Goal: Task Accomplishment & Management: Manage account settings

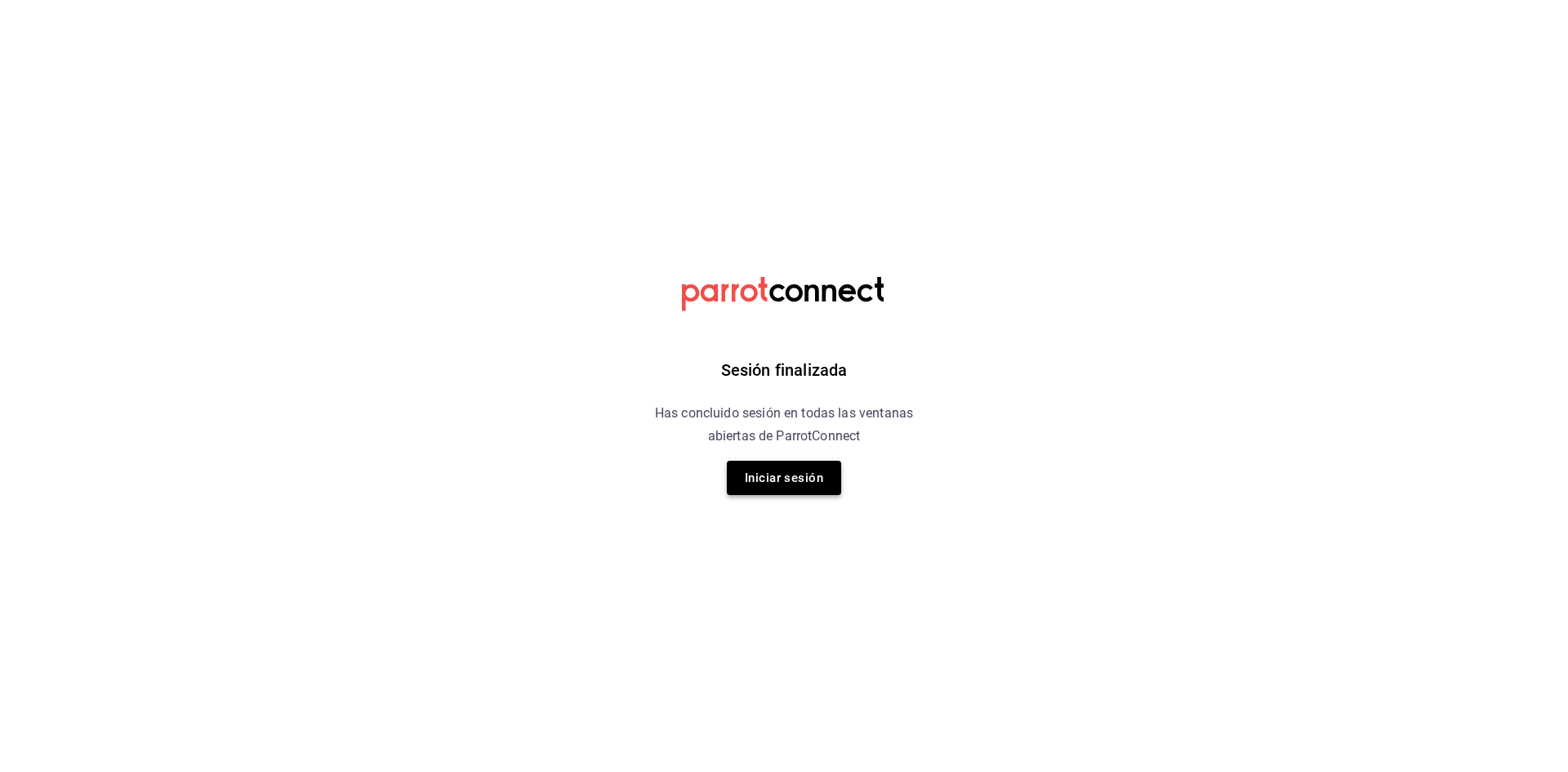
click at [815, 482] on button "Iniciar sesión" at bounding box center [784, 477] width 114 height 35
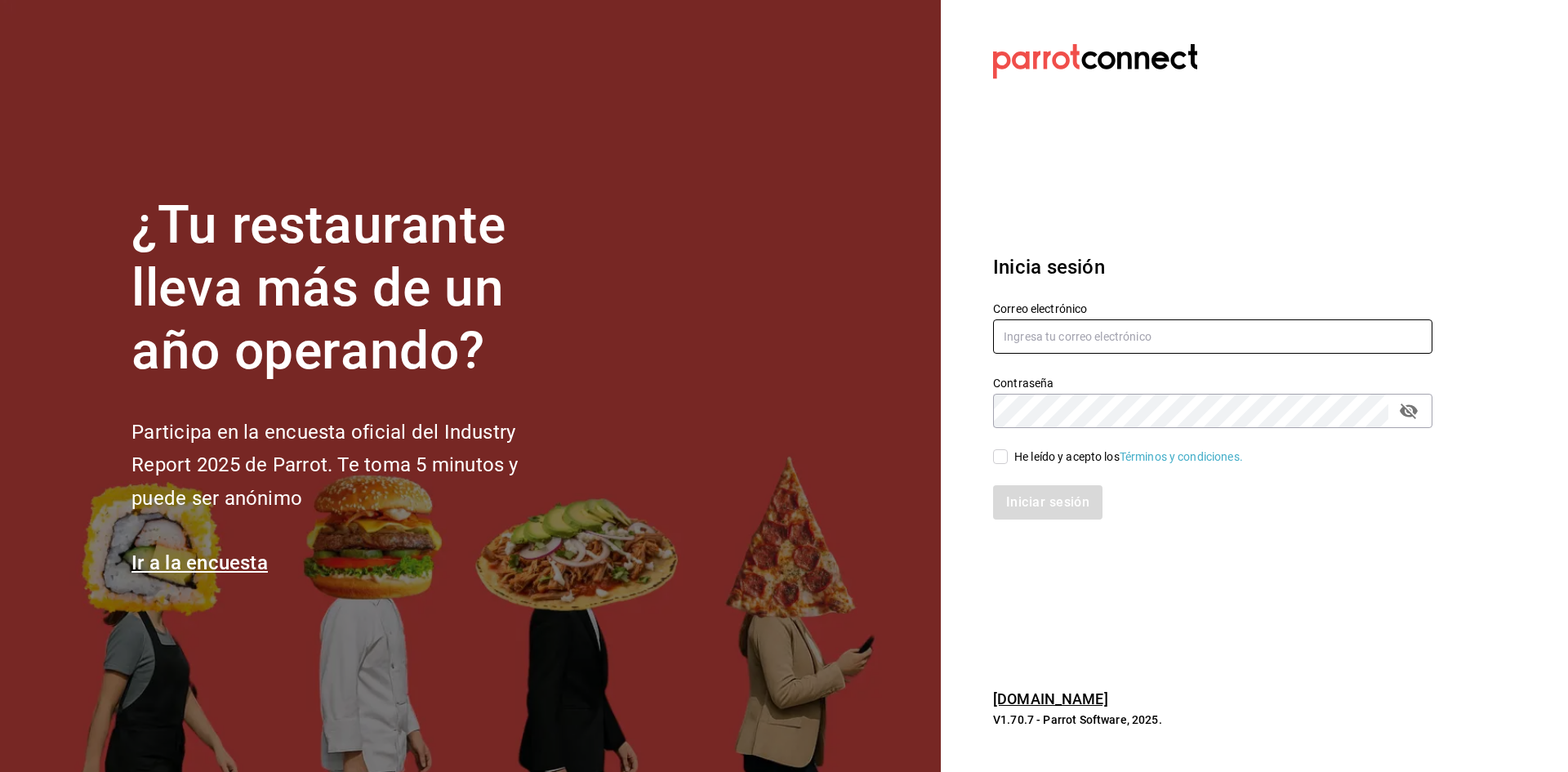
type input "alejandromuro12@hotmail.com"
click at [1004, 467] on div "Iniciar sesión" at bounding box center [1202, 492] width 459 height 54
click at [1001, 456] on input "He leído y acepto los Términos y condiciones." at bounding box center [1000, 456] width 15 height 15
checkbox input "true"
click at [1032, 509] on button "Iniciar sesión" at bounding box center [1048, 502] width 111 height 35
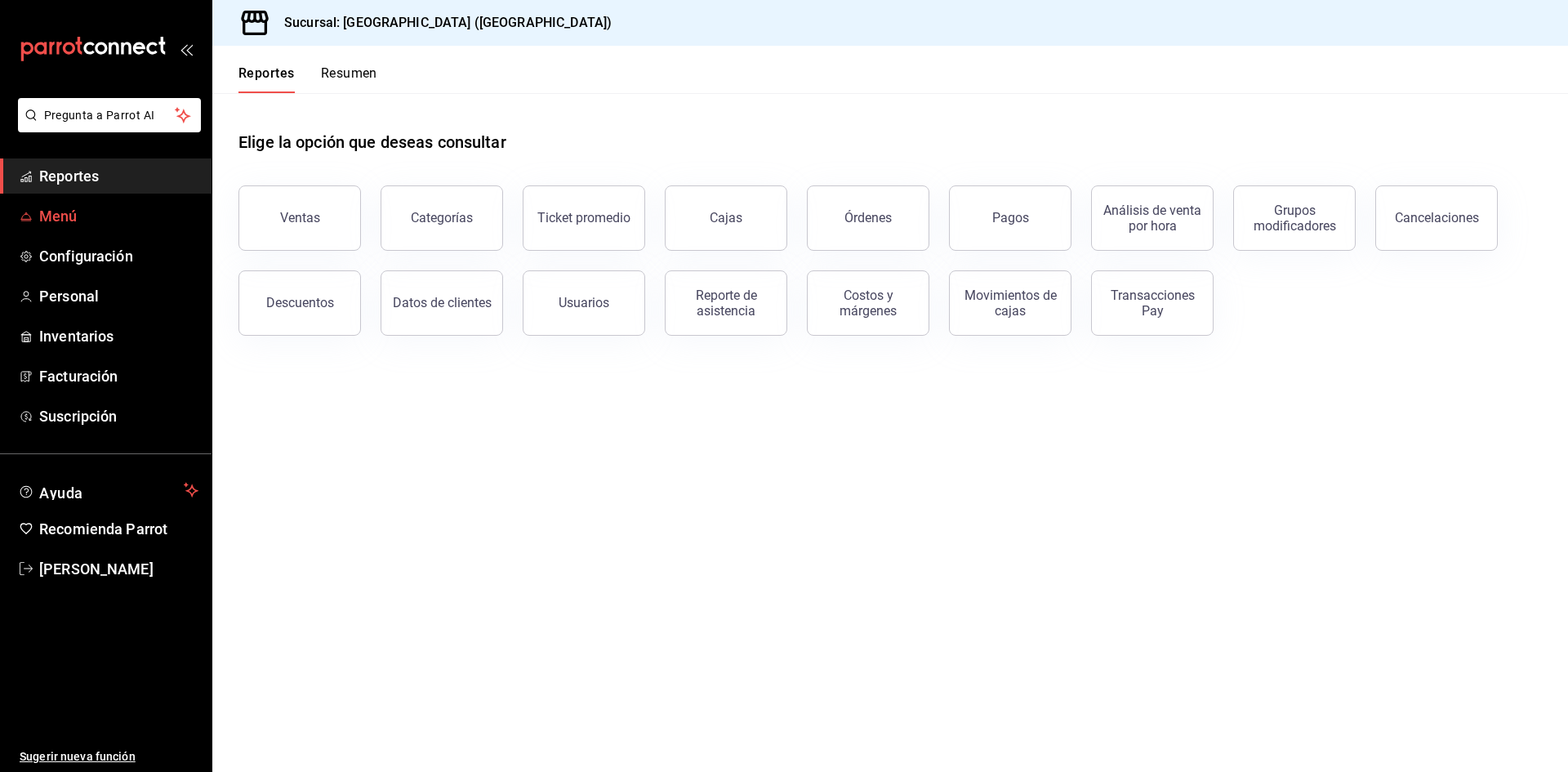
click at [56, 223] on span "Menú" at bounding box center [119, 215] width 159 height 22
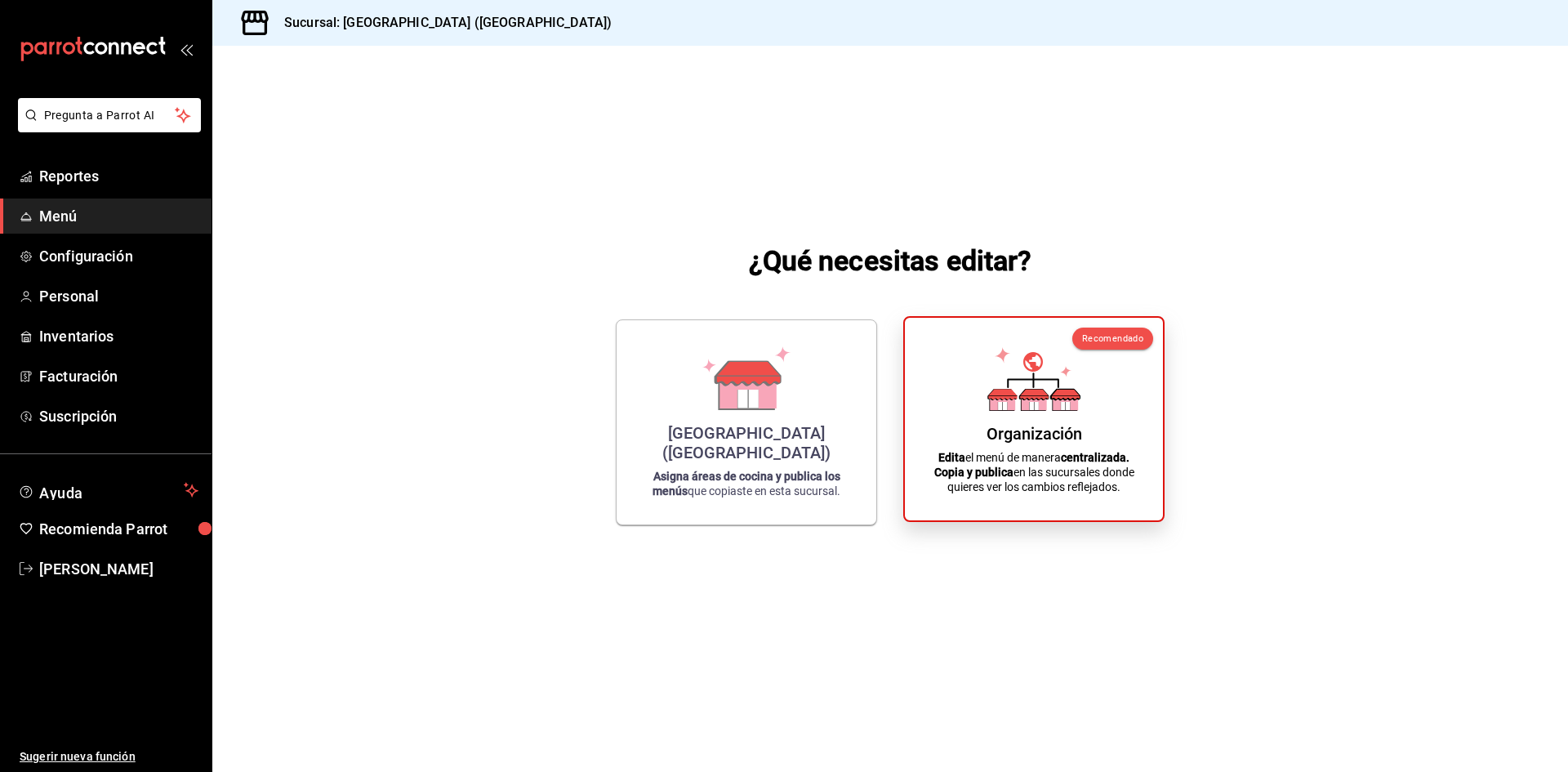
click at [993, 434] on div "Organización" at bounding box center [1034, 434] width 96 height 19
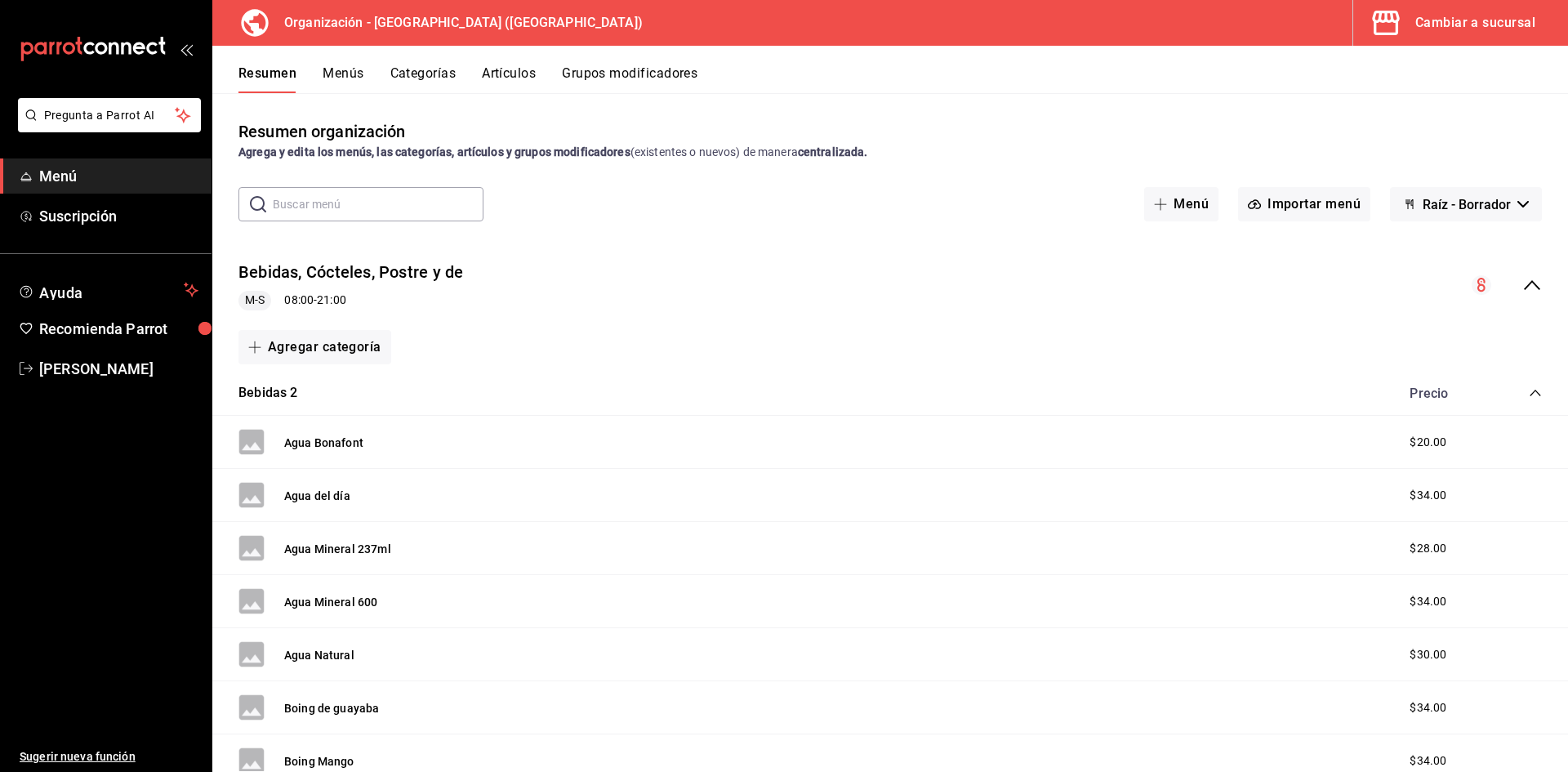
click at [342, 80] on button "Menús" at bounding box center [343, 79] width 41 height 27
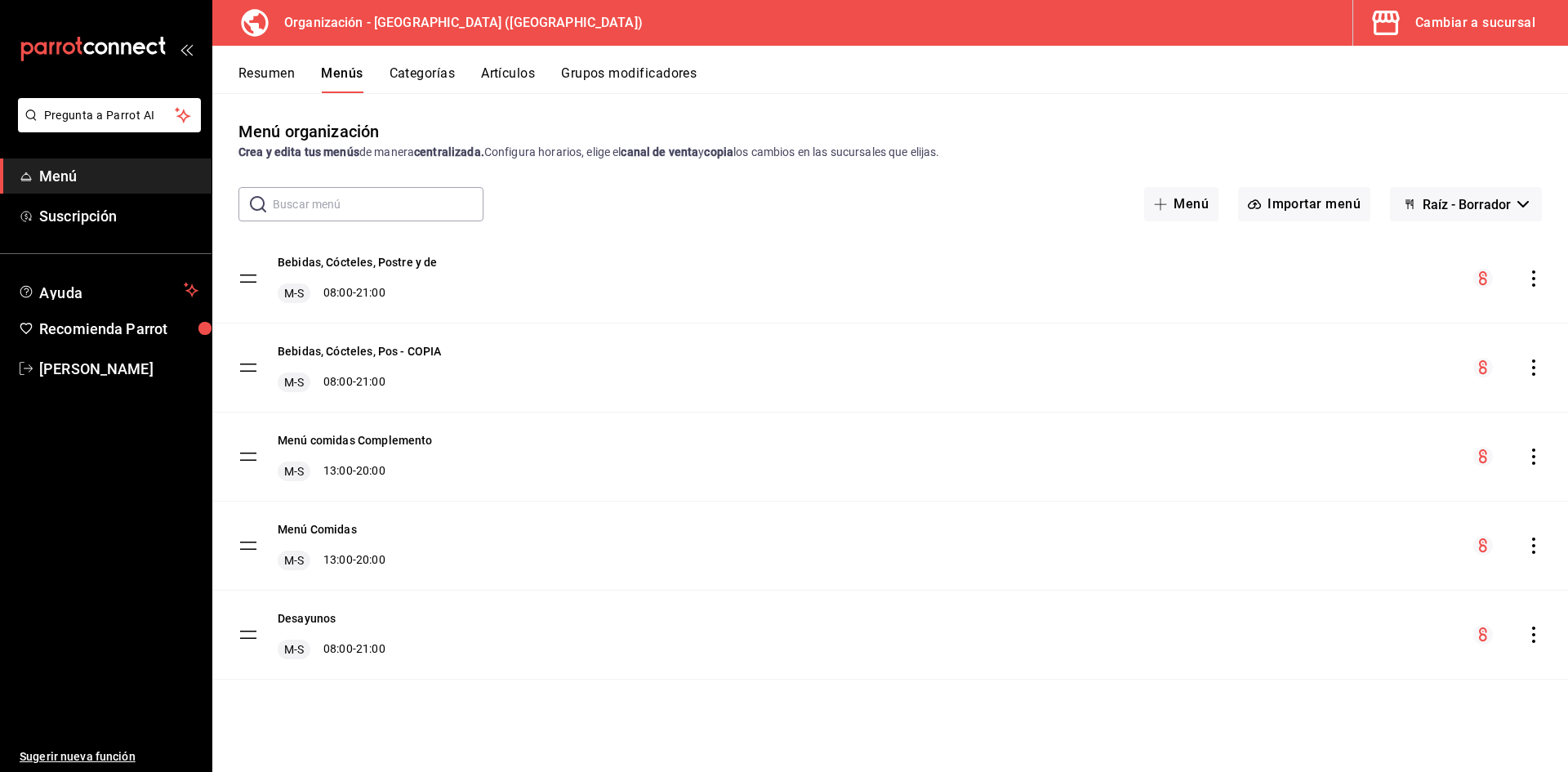
click at [1537, 279] on icon "actions" at bounding box center [1533, 278] width 16 height 16
click at [1367, 320] on span "Editar" at bounding box center [1404, 316] width 199 height 17
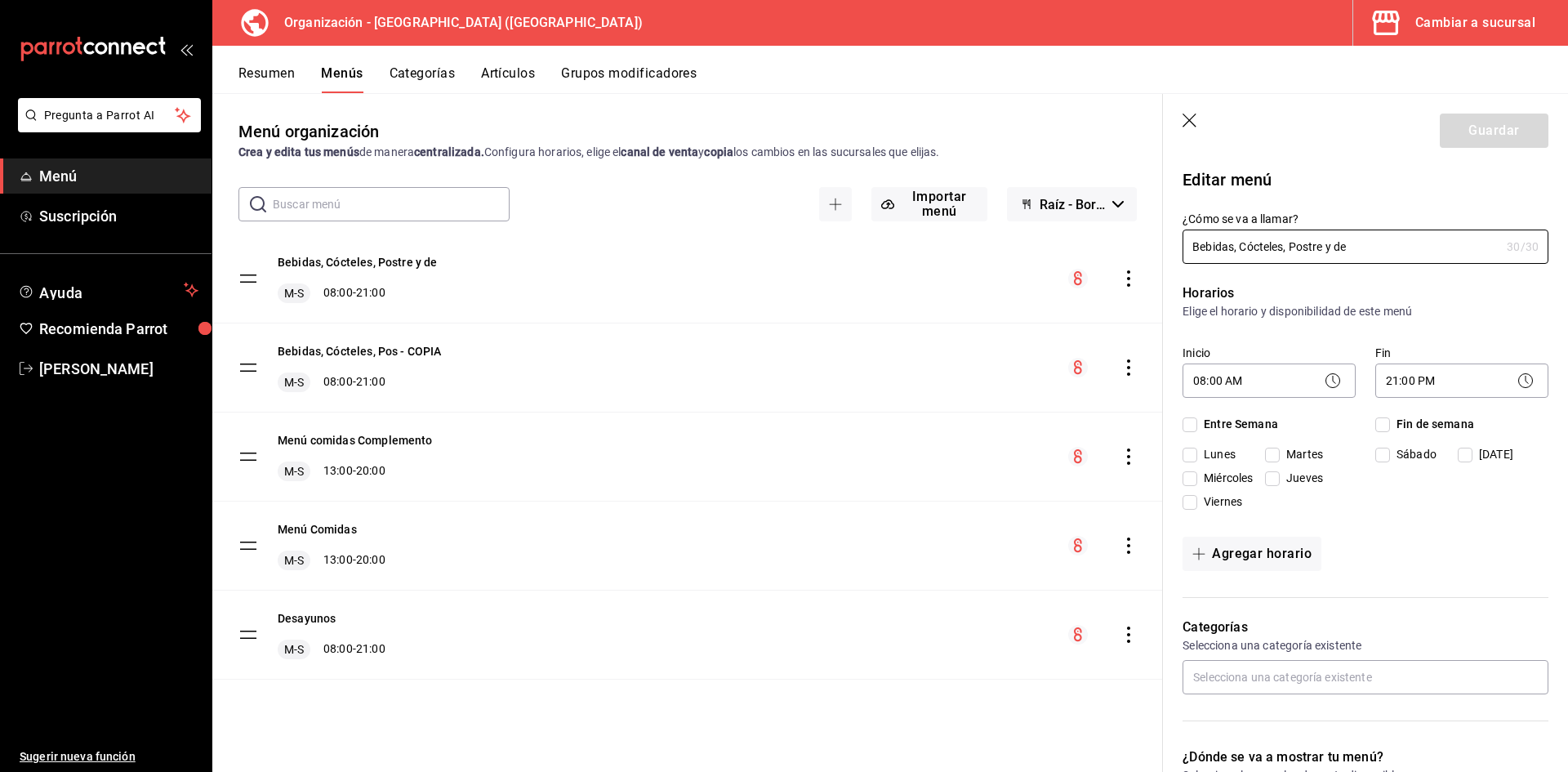
checkbox input "true"
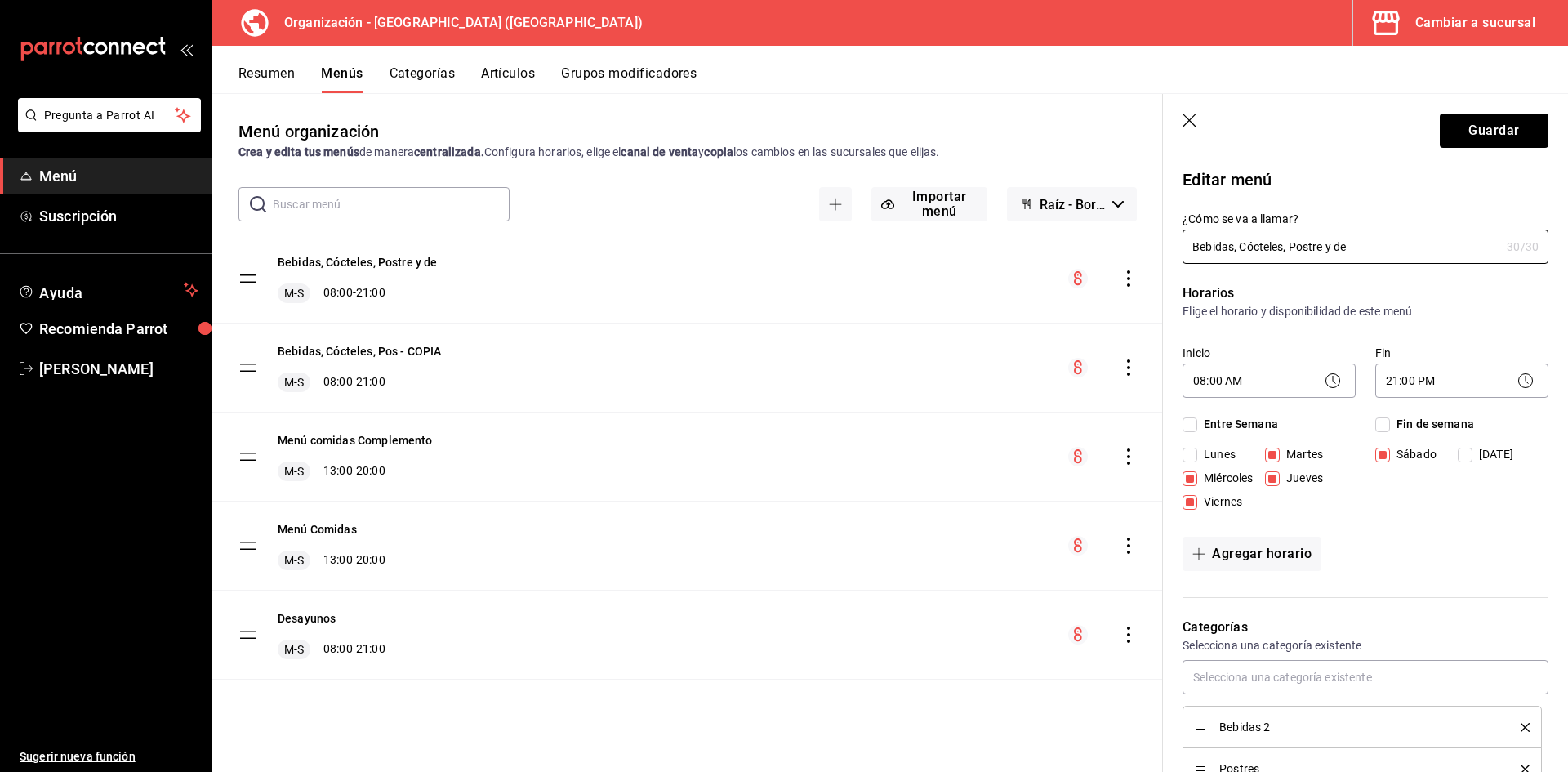
click at [1192, 454] on input "Lunes" at bounding box center [1190, 454] width 15 height 15
checkbox input "true"
click at [1491, 130] on button "Guardar" at bounding box center [1494, 130] width 109 height 35
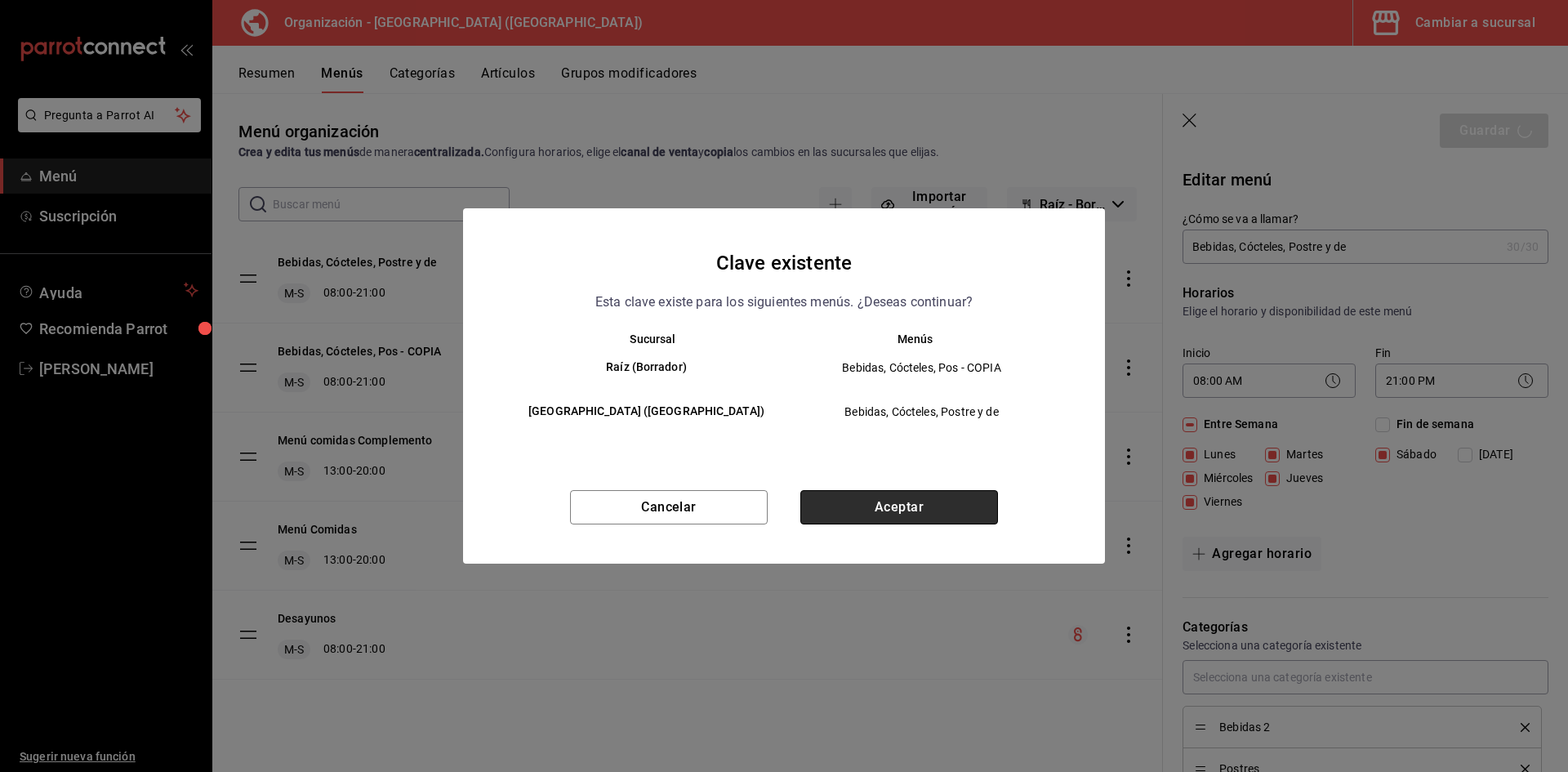
click at [930, 506] on button "Aceptar" at bounding box center [899, 506] width 197 height 35
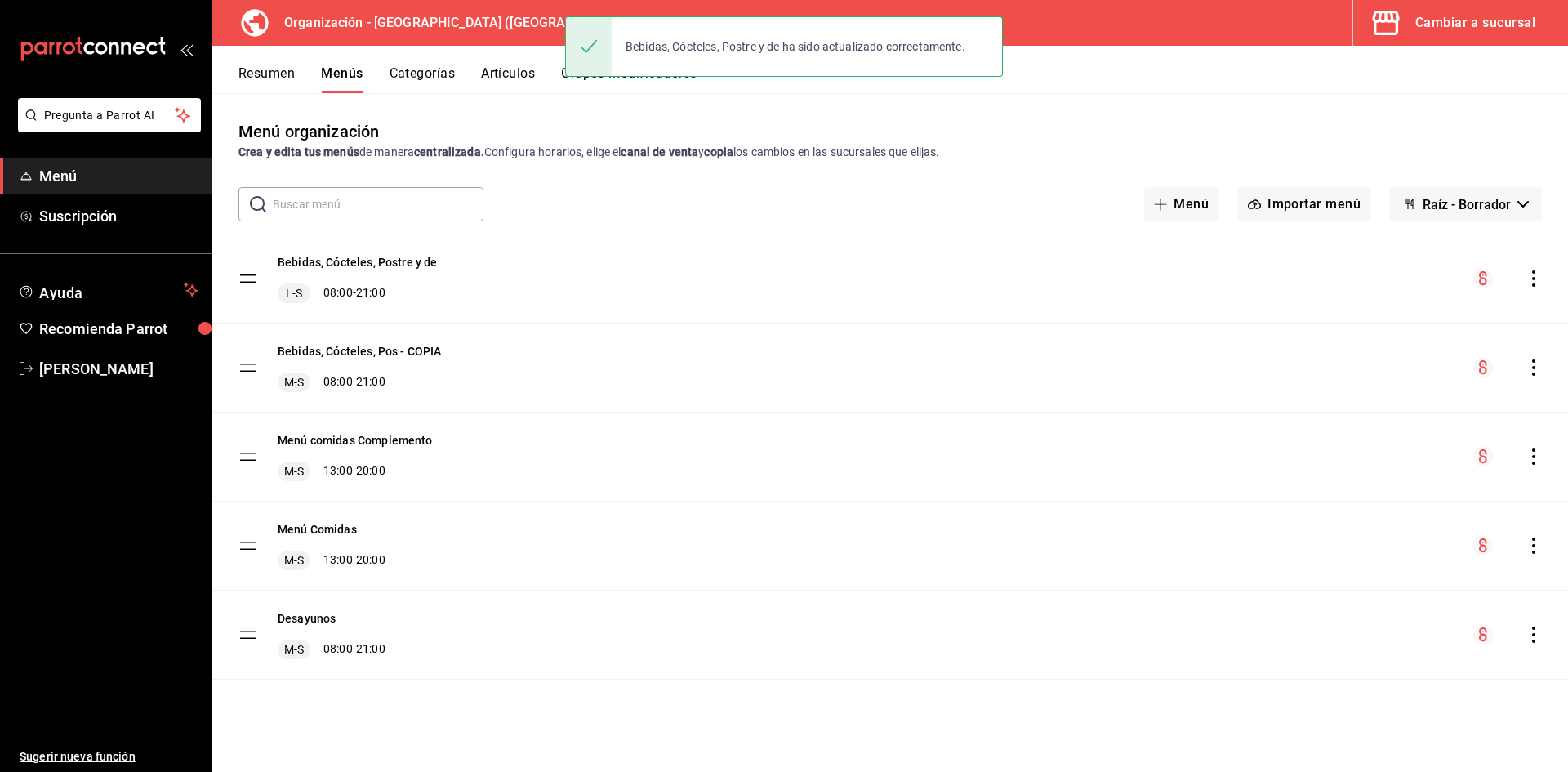
click at [1533, 635] on icon "actions" at bounding box center [1533, 634] width 4 height 16
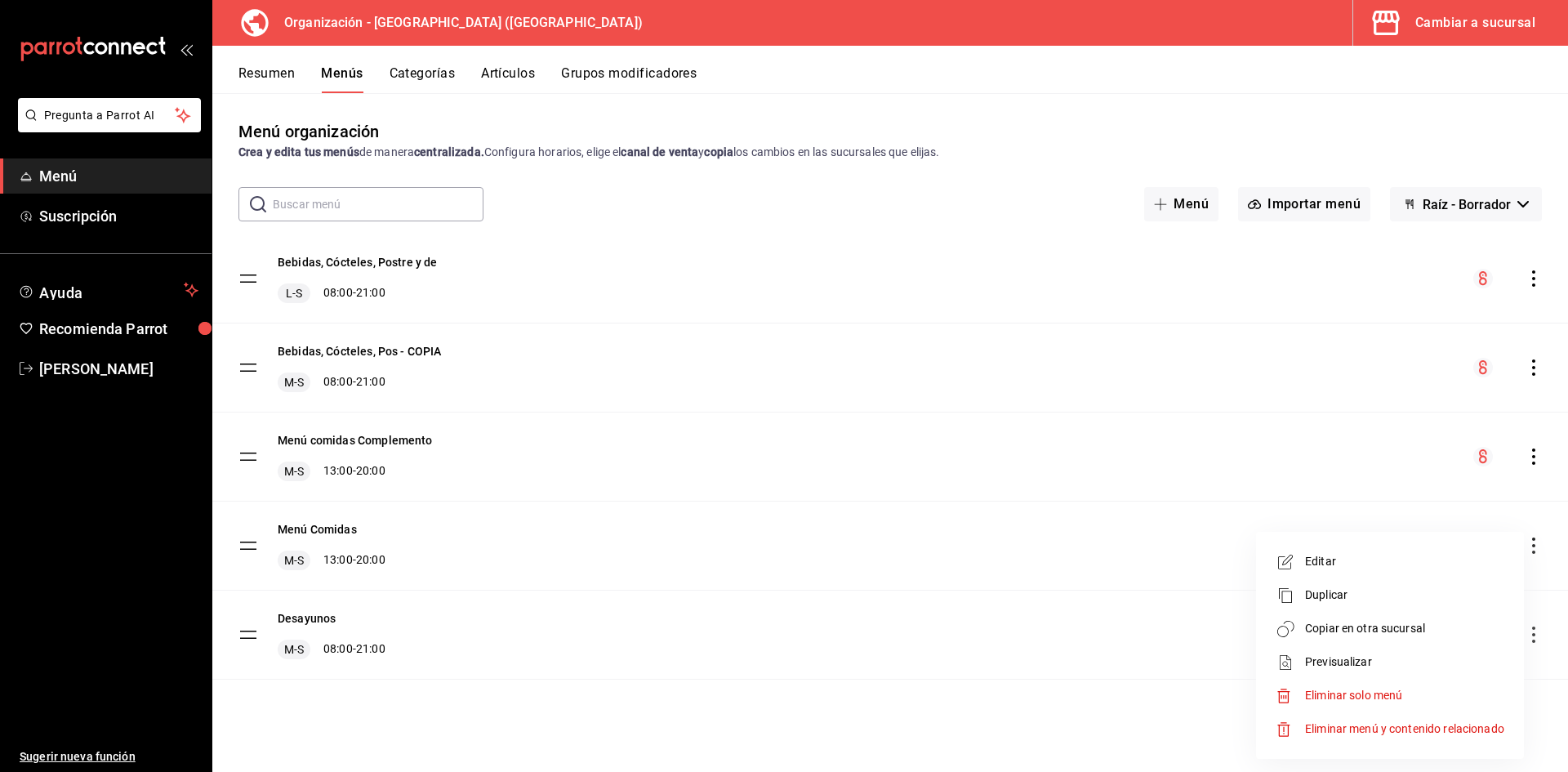
click at [1335, 563] on span "Editar" at bounding box center [1404, 560] width 199 height 17
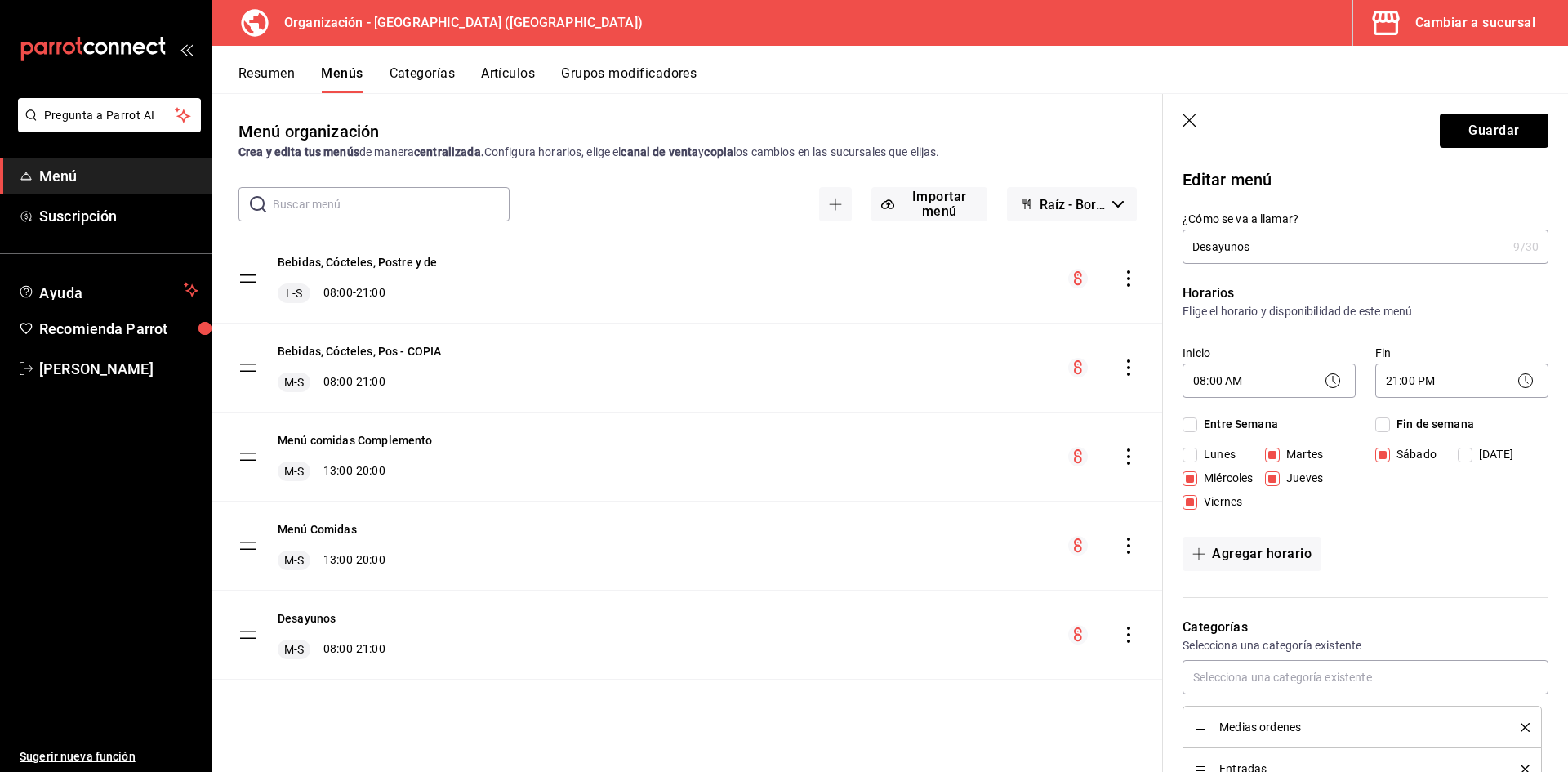
click at [1199, 452] on span "Lunes" at bounding box center [1216, 454] width 38 height 17
click at [1197, 452] on input "Lunes" at bounding box center [1190, 454] width 15 height 15
checkbox input "true"
click at [1487, 125] on button "Guardar" at bounding box center [1494, 130] width 109 height 35
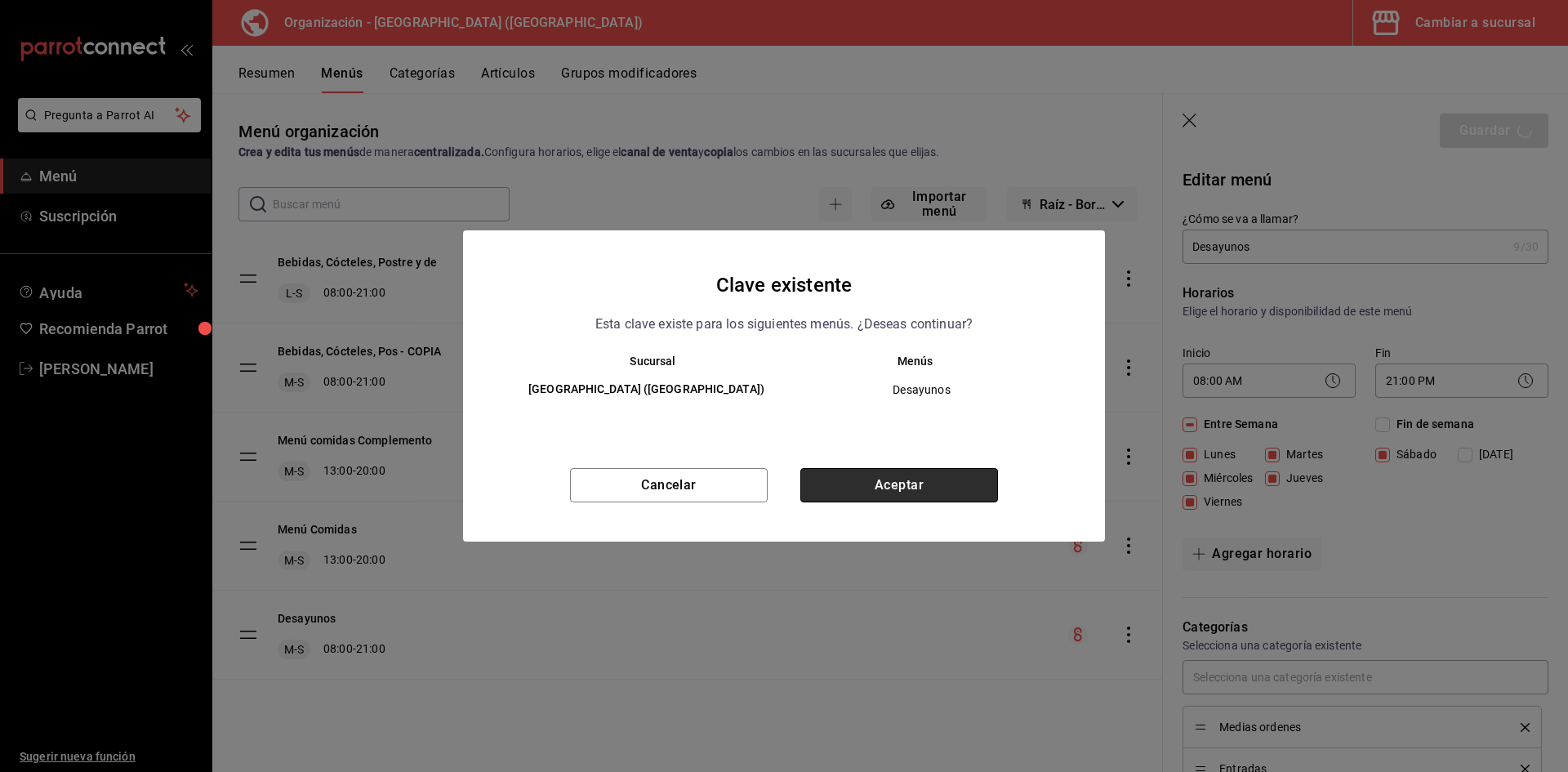
click at [851, 485] on button "Aceptar" at bounding box center [899, 484] width 197 height 35
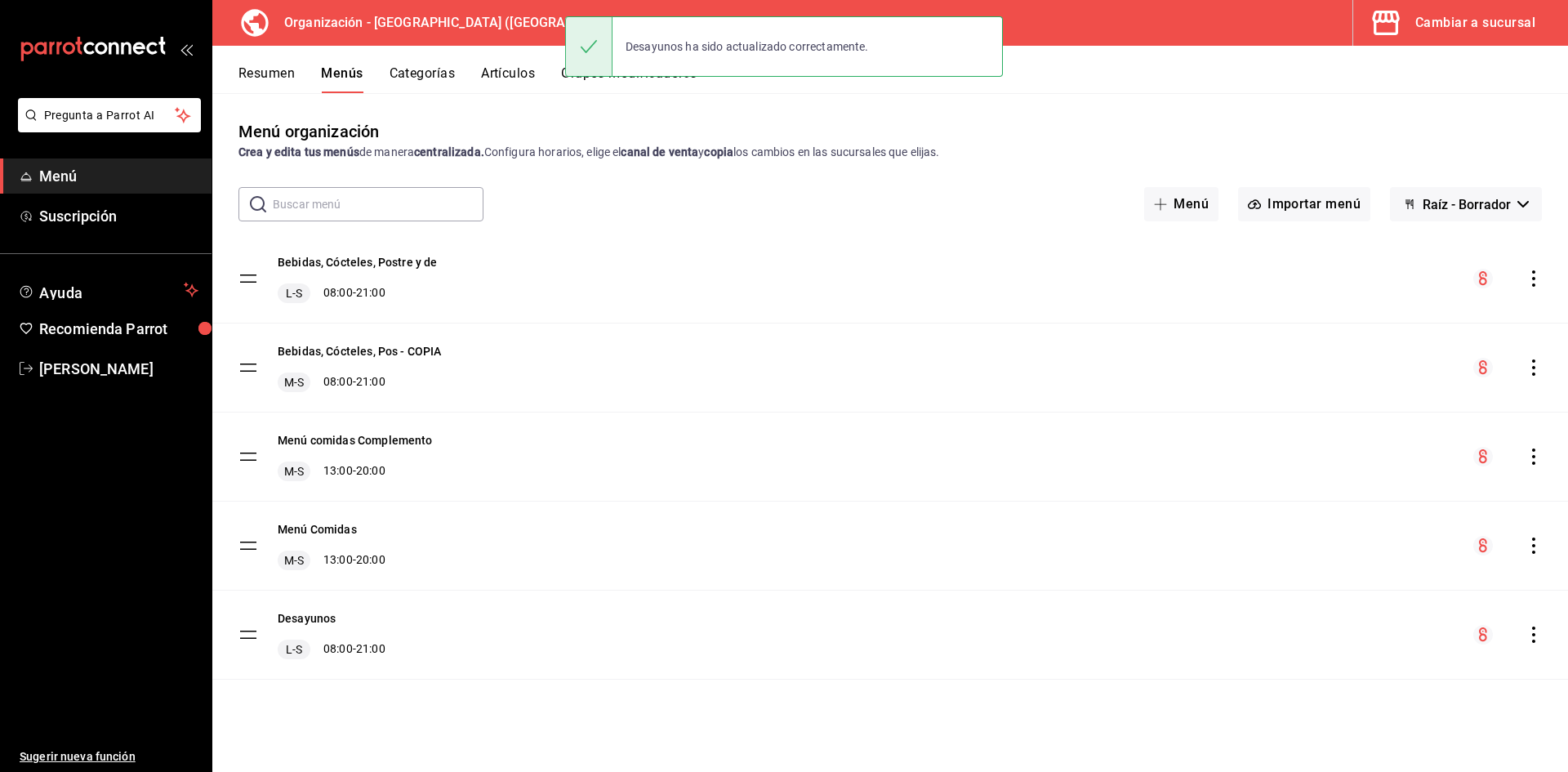
click at [1534, 636] on icon "actions" at bounding box center [1533, 634] width 4 height 16
click at [1387, 629] on span "Copiar en otra sucursal" at bounding box center [1404, 628] width 199 height 17
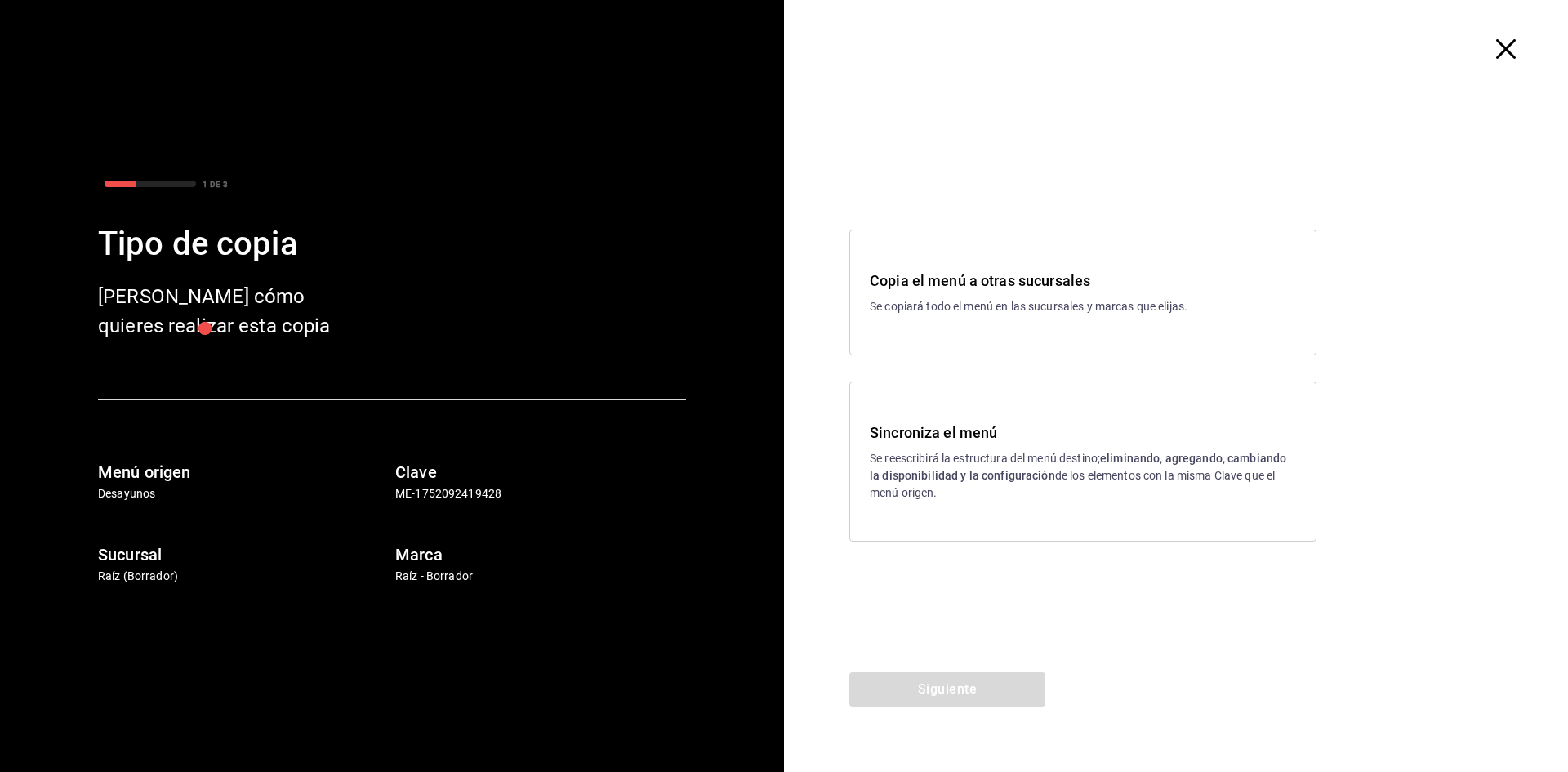
click at [915, 498] on p "Se reescribirá la estructura del menú destino; eliminando, agregando, cambiando…" at bounding box center [1082, 475] width 426 height 51
click at [915, 691] on button "Siguiente" at bounding box center [946, 689] width 196 height 35
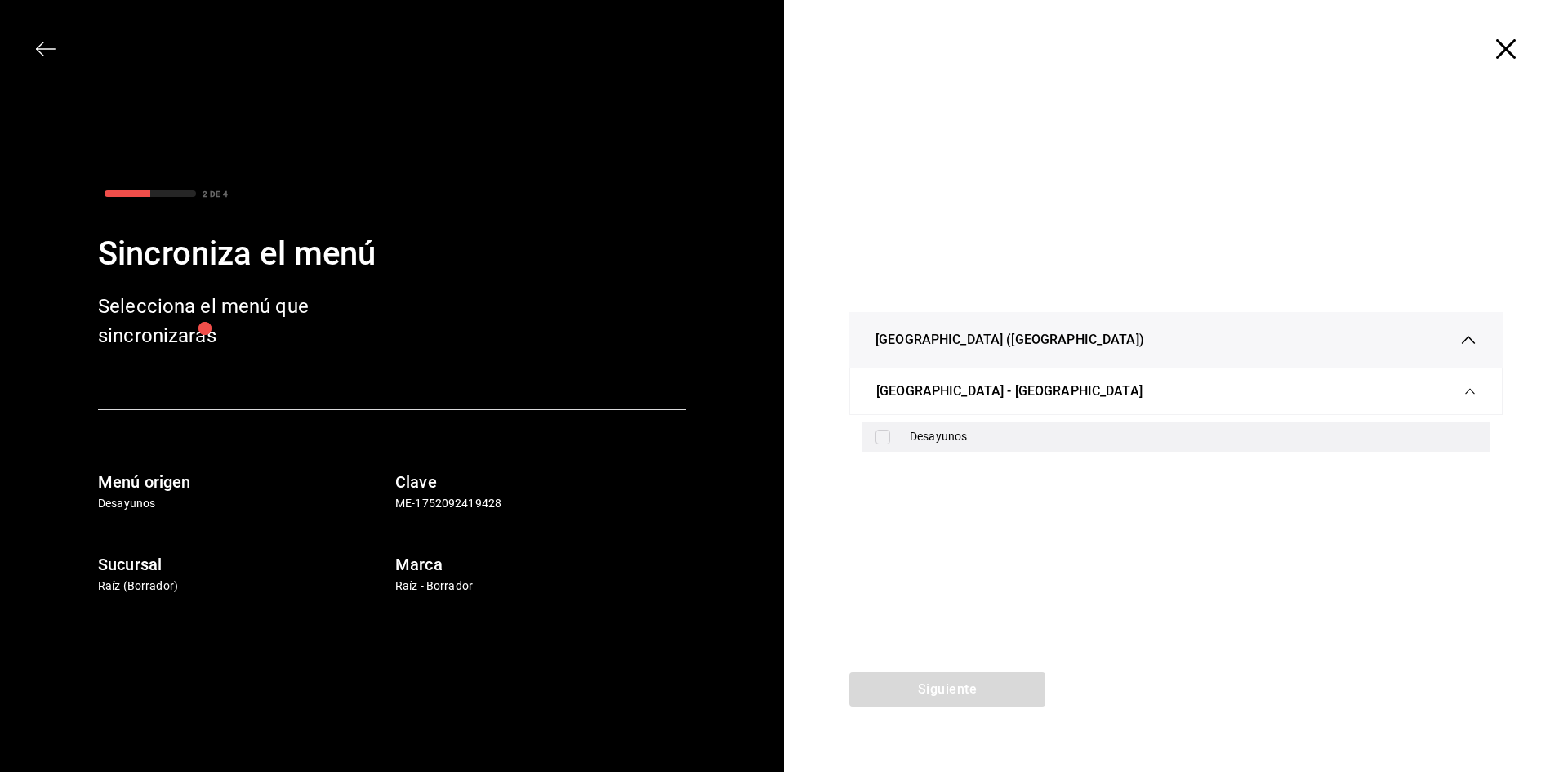
click at [892, 436] on label at bounding box center [886, 436] width 21 height 15
click at [890, 436] on input "checkbox" at bounding box center [883, 436] width 15 height 15
click at [874, 437] on div "Desayunos" at bounding box center [1176, 436] width 627 height 30
checkbox input "true"
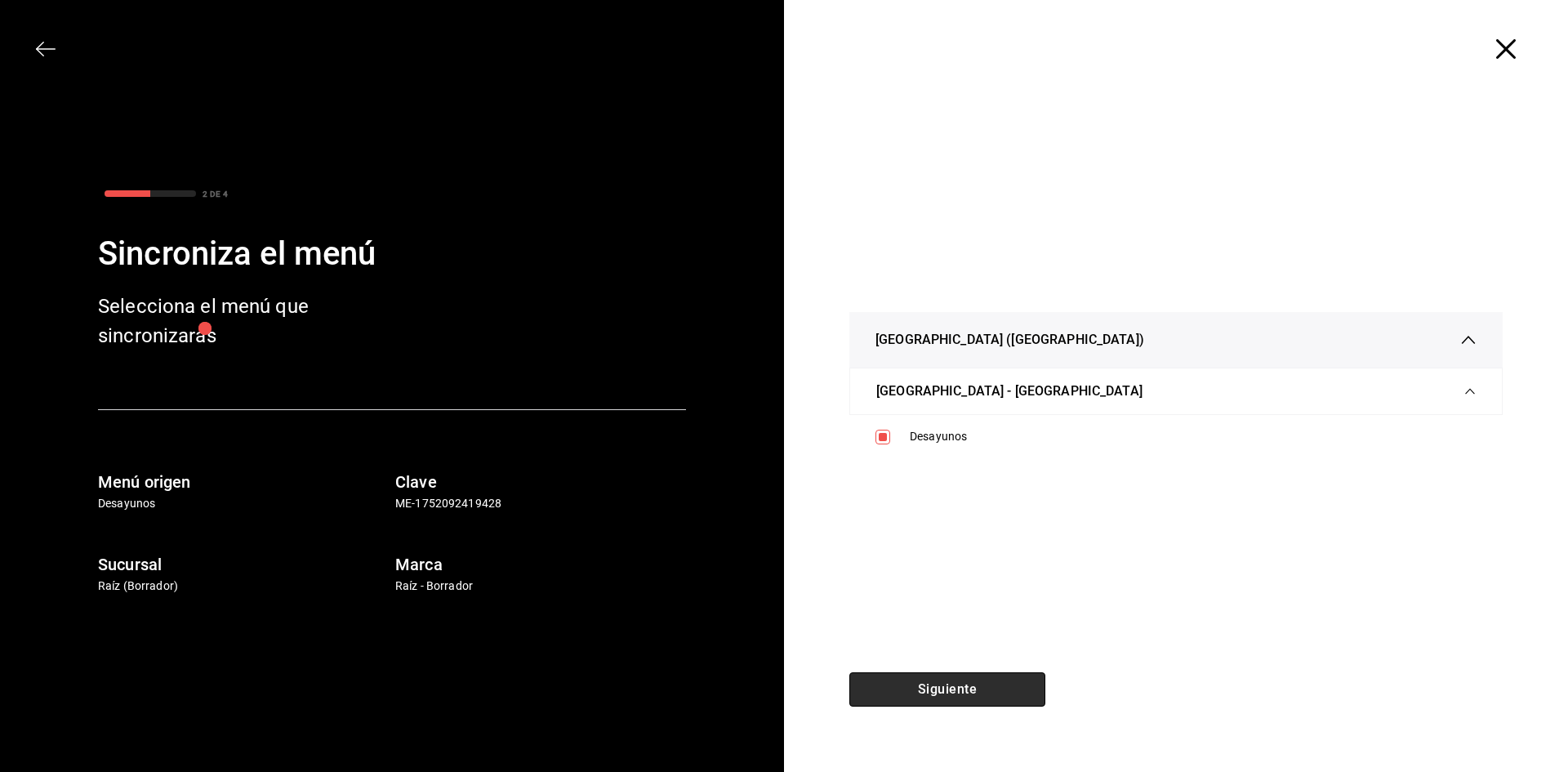
click at [908, 682] on button "Siguiente" at bounding box center [946, 689] width 196 height 35
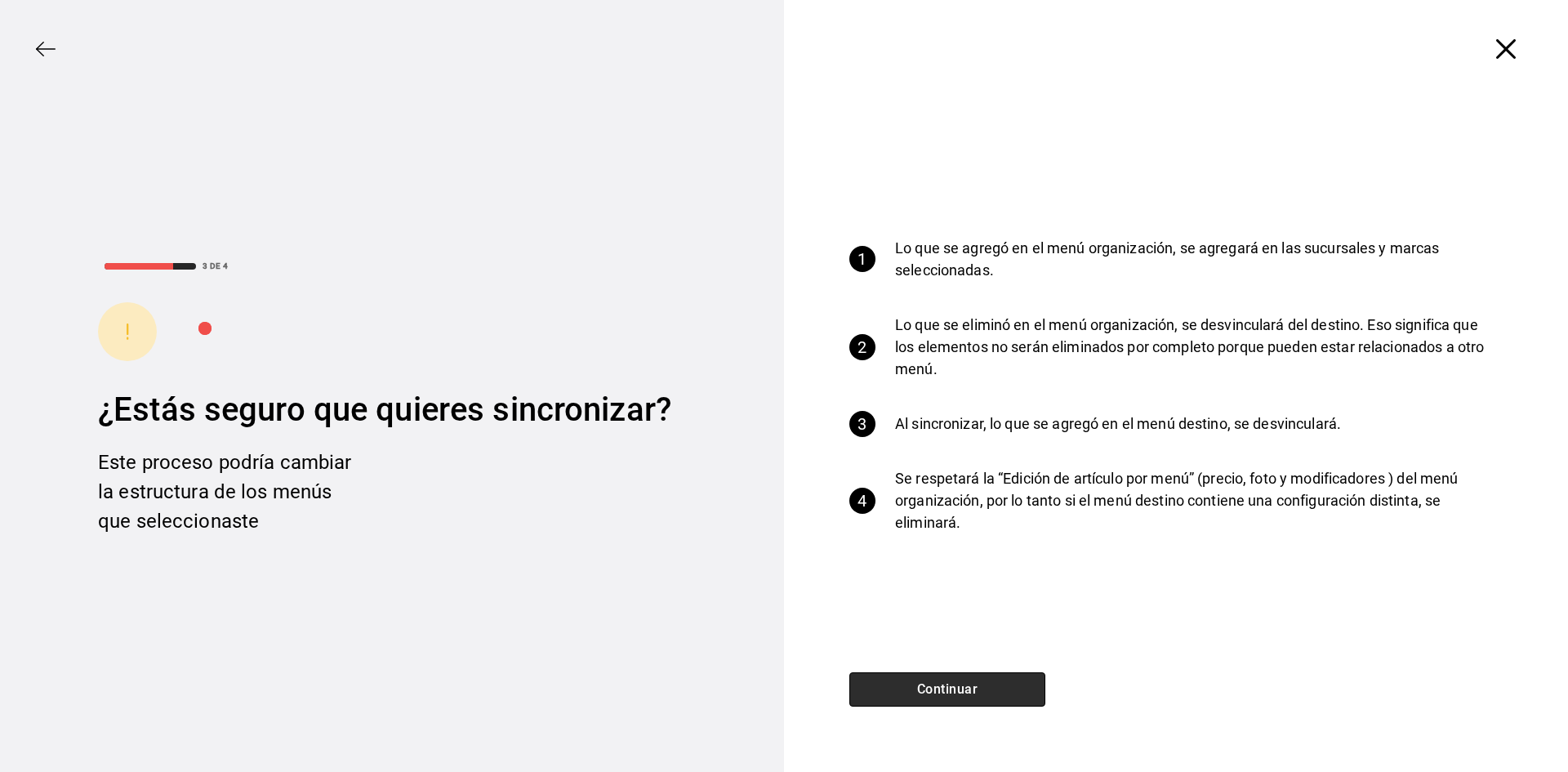
click at [915, 683] on button "Continuar" at bounding box center [946, 689] width 196 height 35
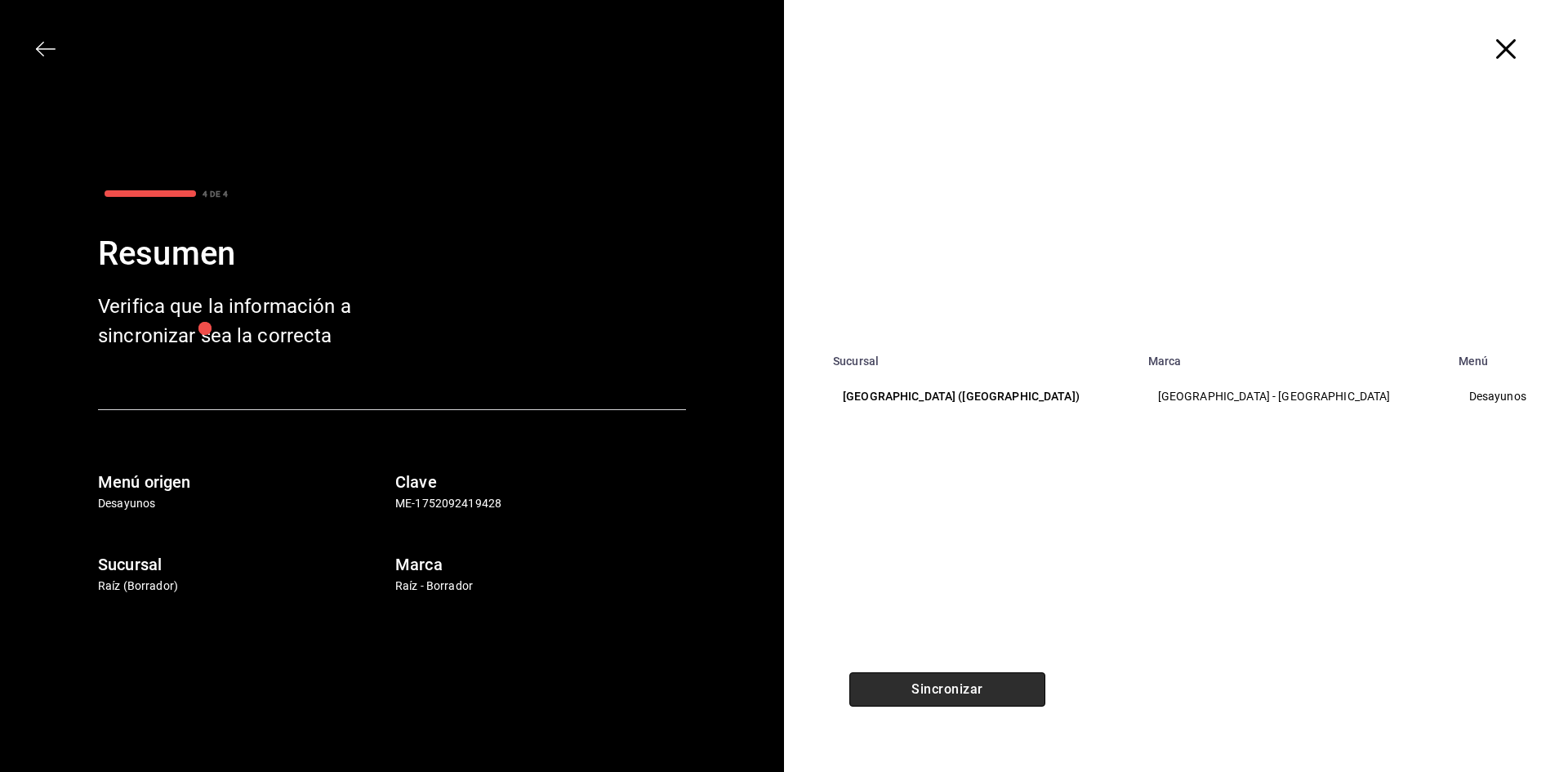
click at [915, 683] on button "Sincronizar" at bounding box center [946, 689] width 196 height 35
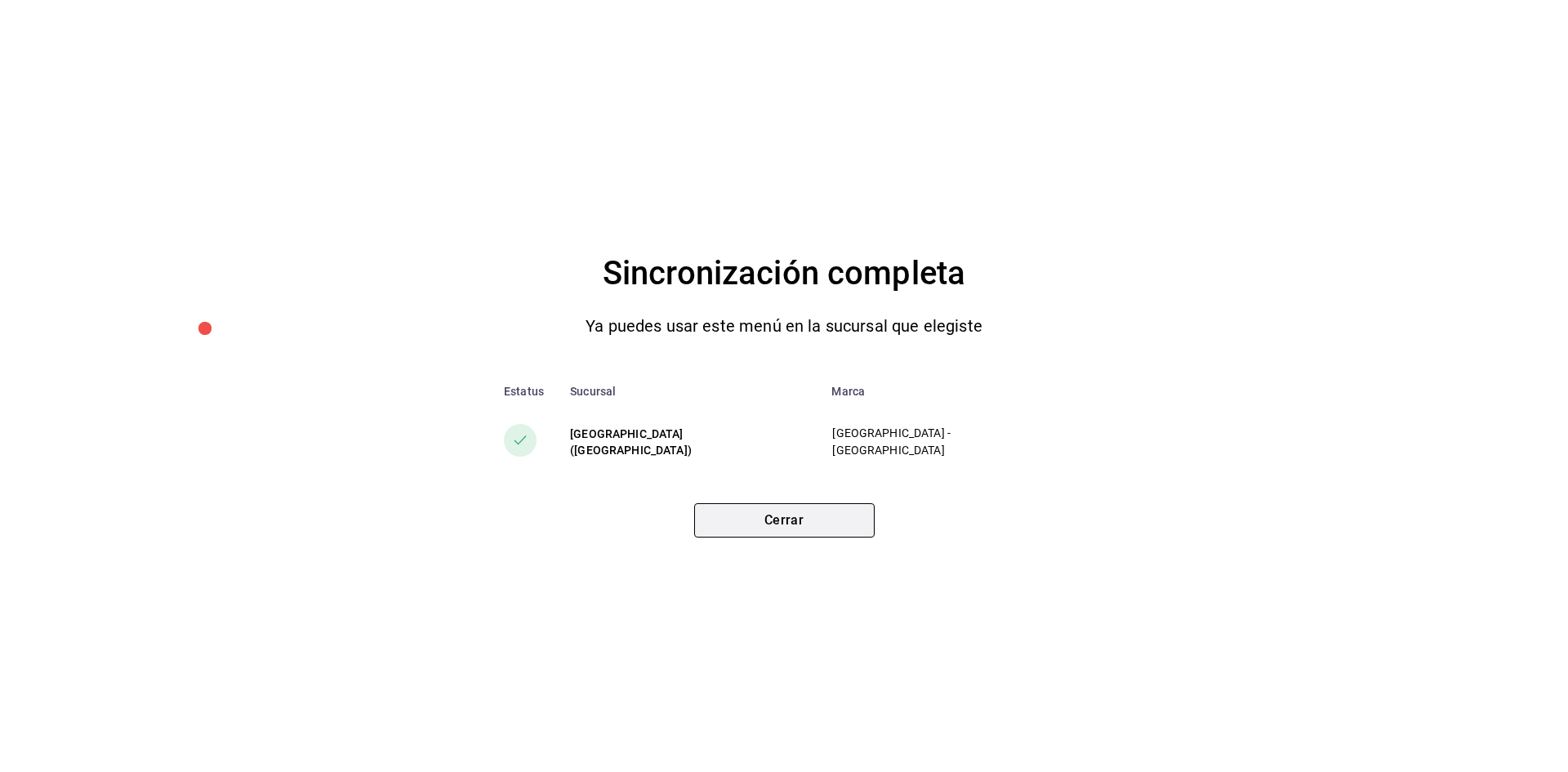
click at [821, 514] on button "Cerrar" at bounding box center [784, 520] width 181 height 35
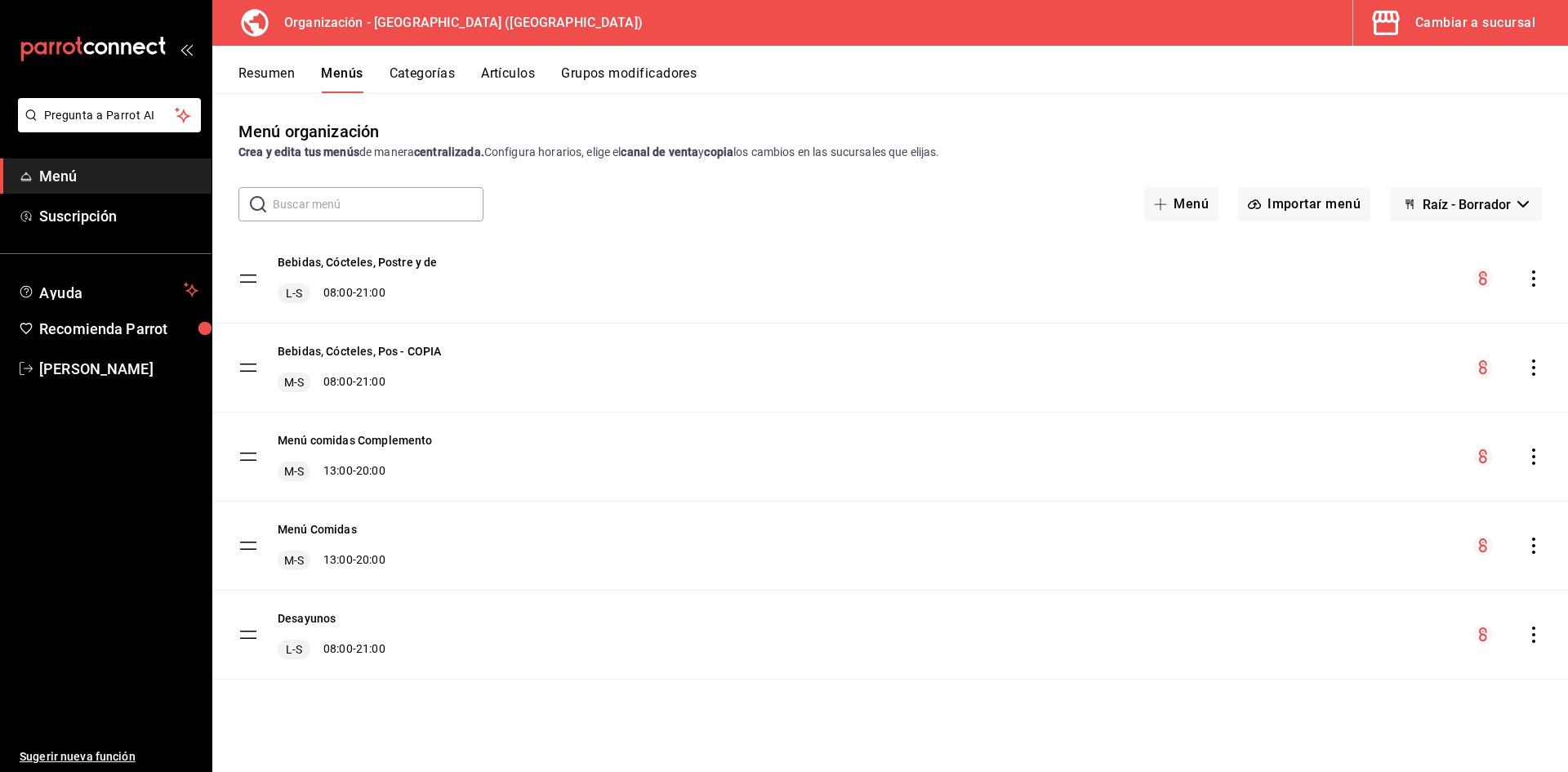
drag, startPoint x: 1548, startPoint y: 547, endPoint x: 1540, endPoint y: 548, distance: 8.1
click at [1545, 548] on div "Menú Comidas M-S 13:00 - 20:00" at bounding box center [890, 545] width 1356 height 89
click at [1523, 544] on div "menu-maker-table" at bounding box center [1507, 545] width 68 height 19
click at [1532, 546] on icon "actions" at bounding box center [1533, 545] width 16 height 16
click at [1340, 625] on span "Copiar en otra sucursal" at bounding box center [1404, 628] width 199 height 17
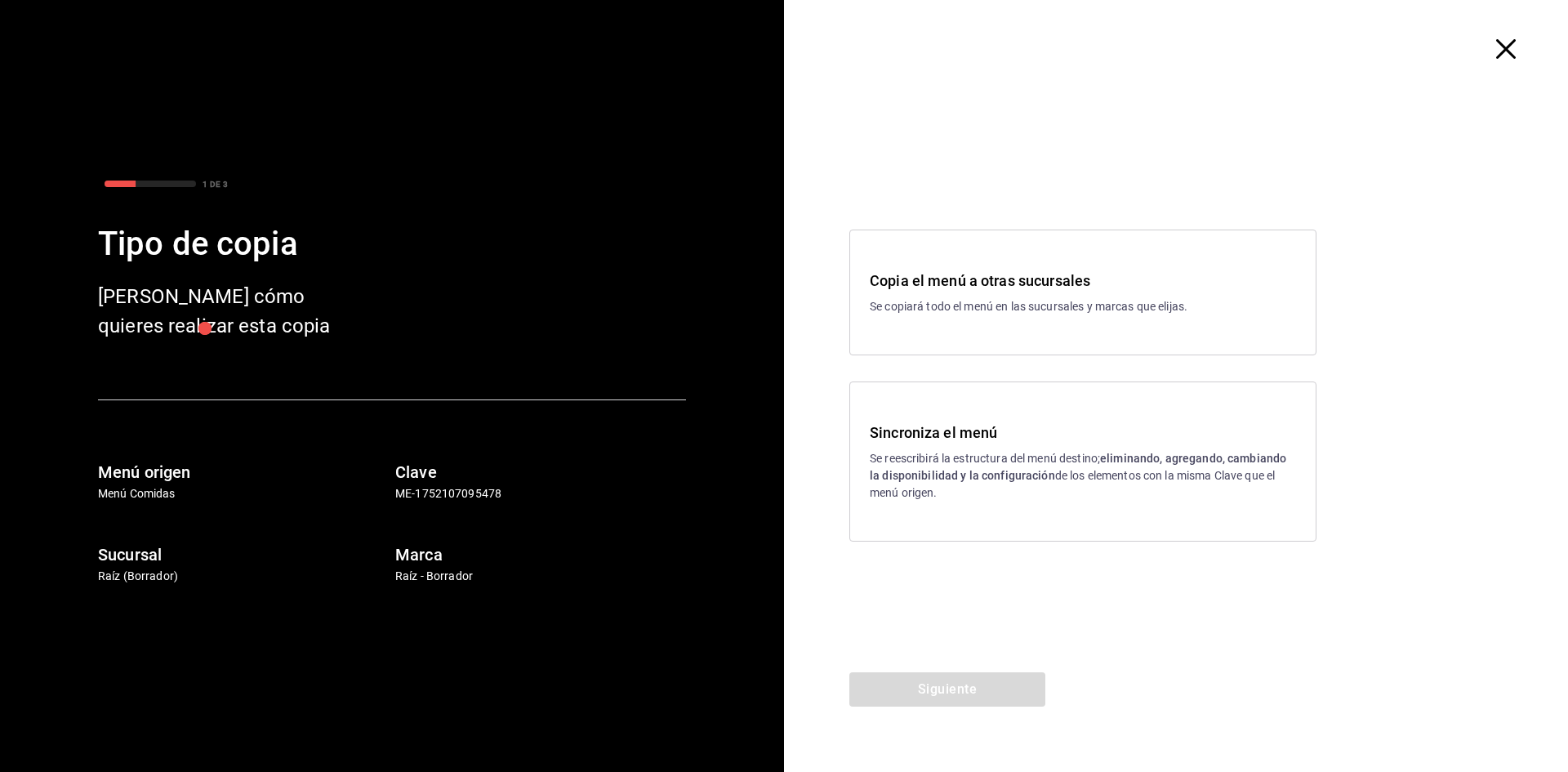
click at [1516, 54] on span "button" at bounding box center [1513, 49] width 29 height 19
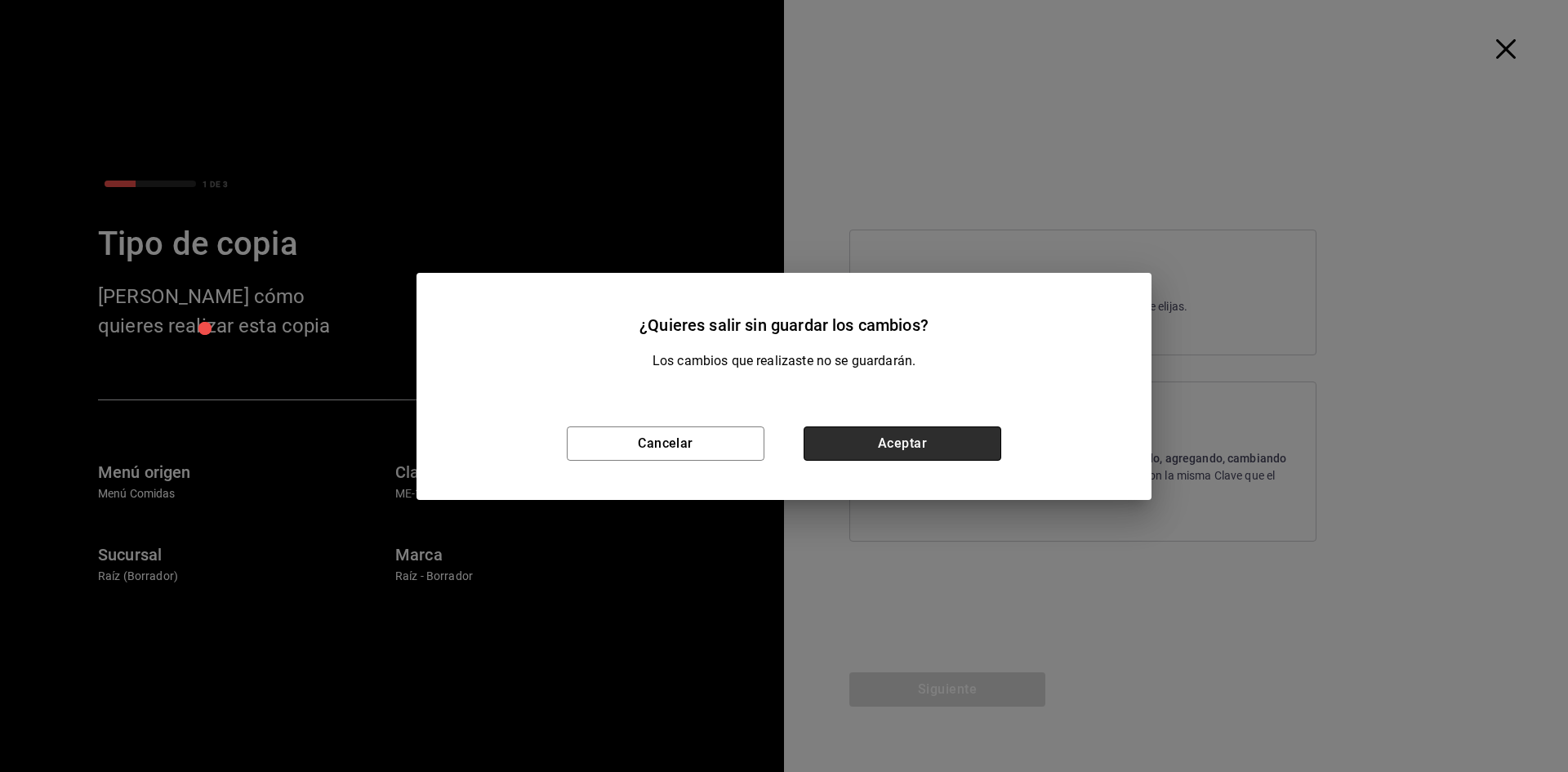
click at [867, 453] on button "Aceptar" at bounding box center [902, 443] width 197 height 35
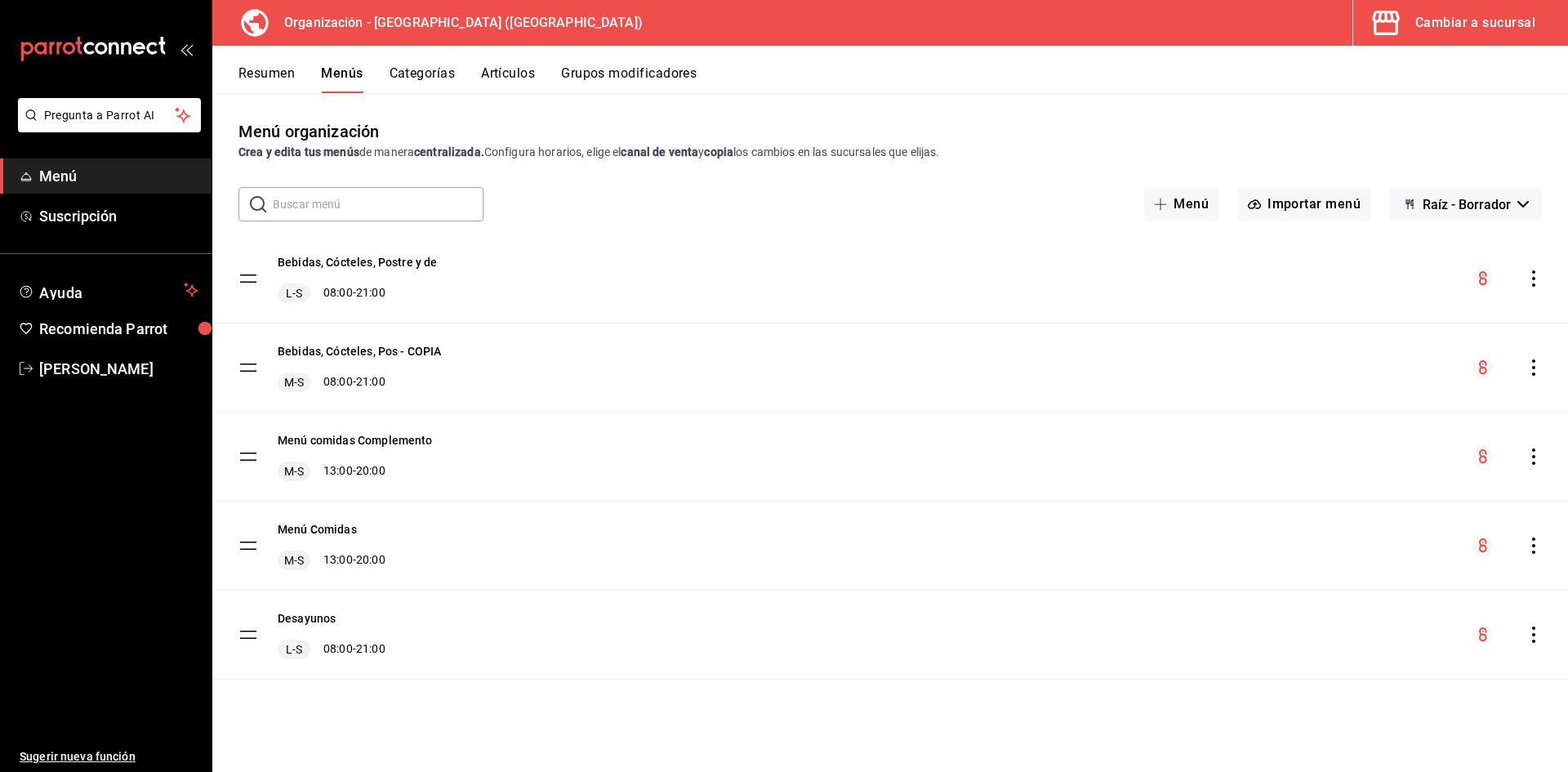
click at [1533, 540] on icon "actions" at bounding box center [1533, 545] width 4 height 16
click at [1360, 566] on span "Editar" at bounding box center [1404, 560] width 199 height 17
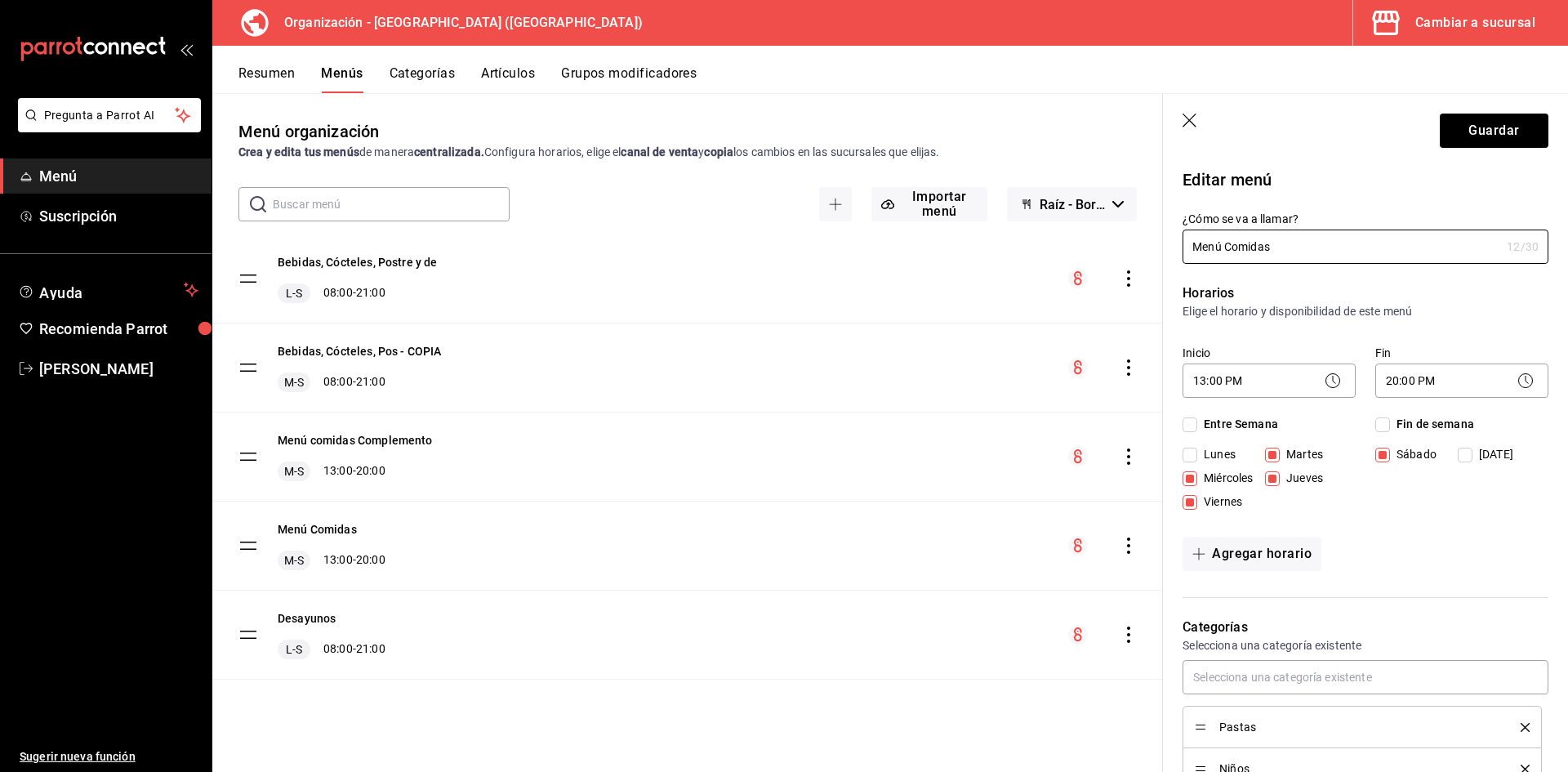
click at [1197, 457] on input "Lunes" at bounding box center [1190, 454] width 15 height 15
checkbox input "true"
click at [1466, 138] on button "Guardar" at bounding box center [1494, 130] width 109 height 35
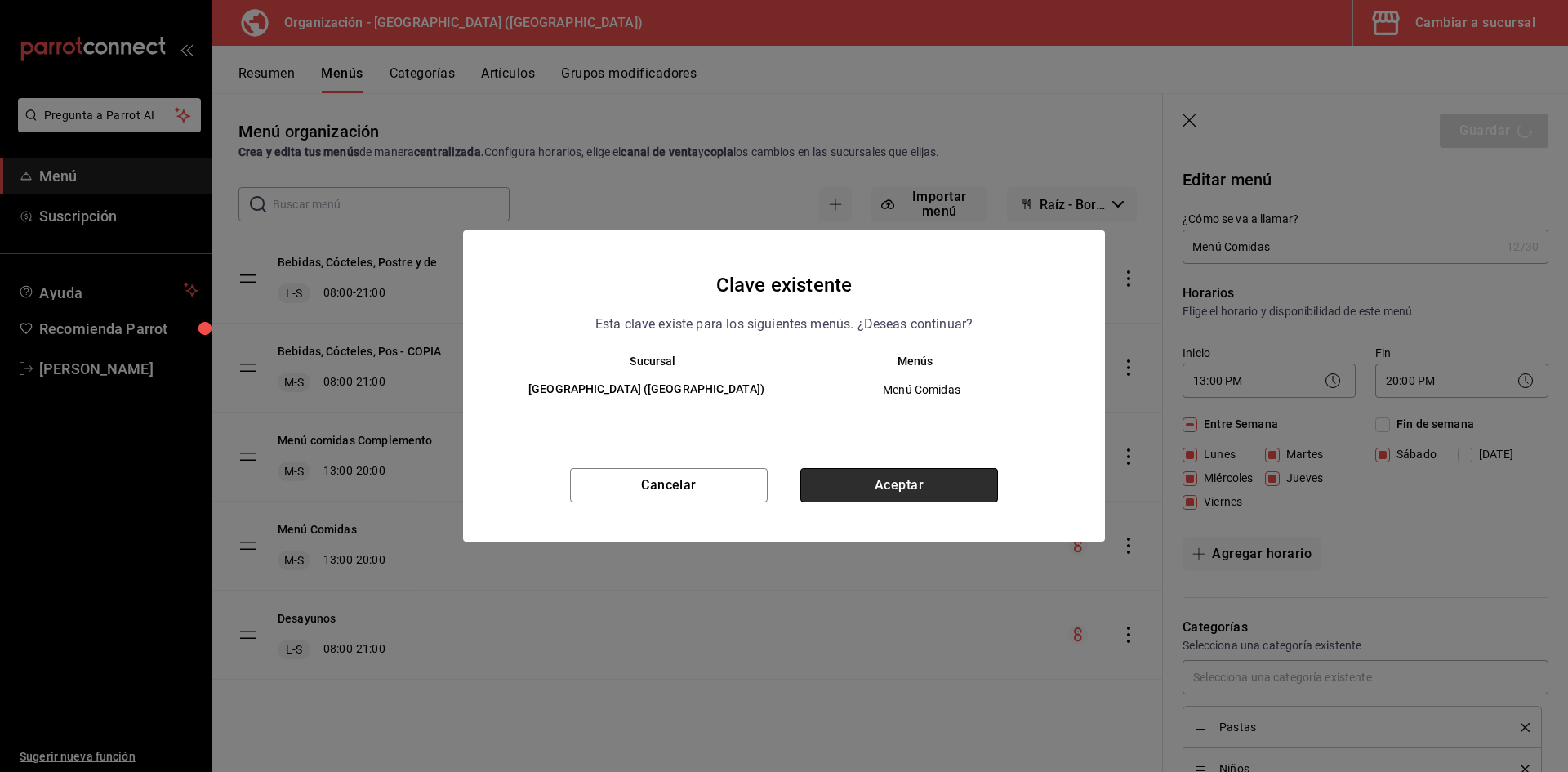
click at [937, 475] on button "Aceptar" at bounding box center [899, 484] width 197 height 35
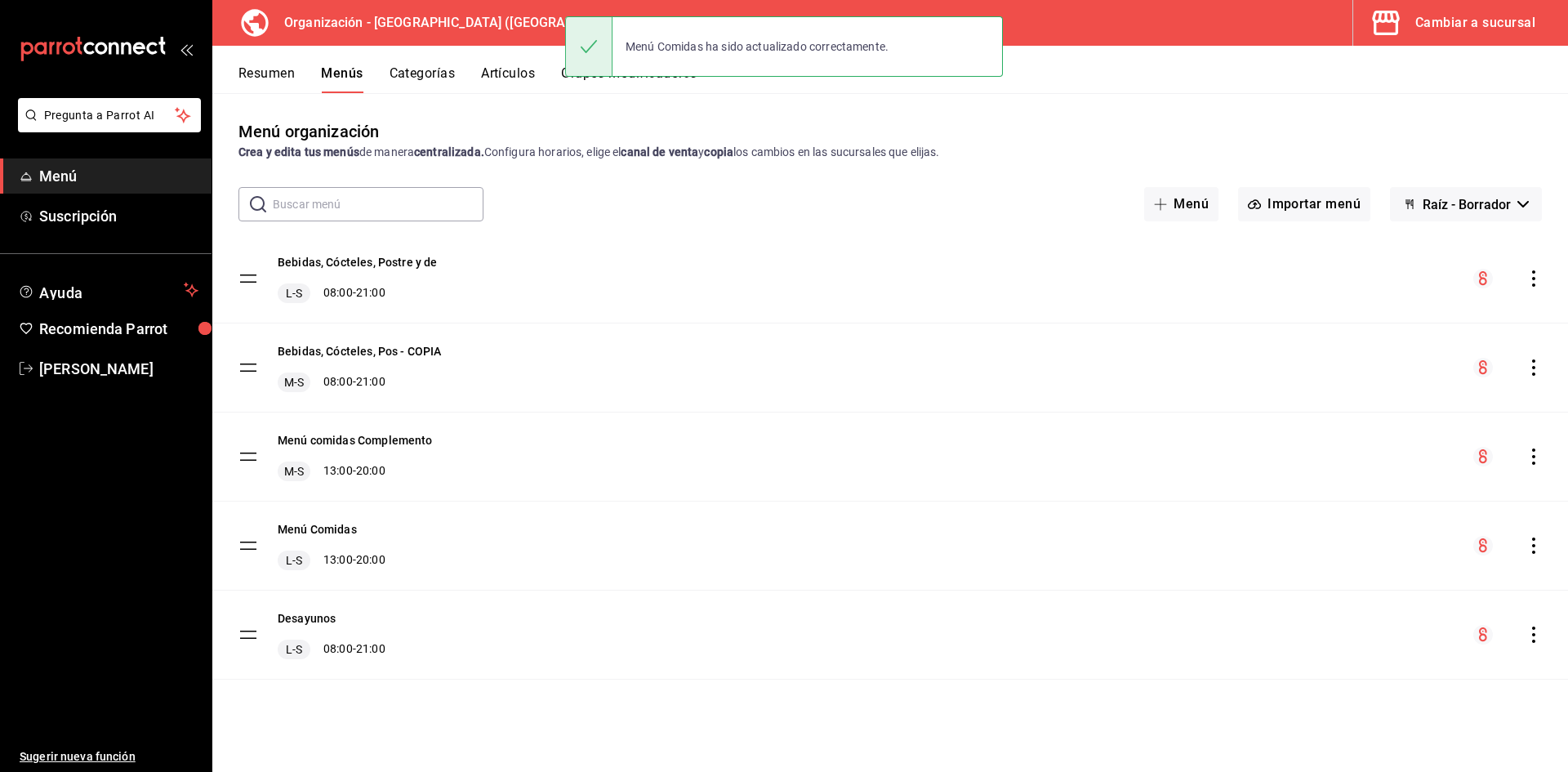
click at [1534, 547] on icon "actions" at bounding box center [1533, 545] width 16 height 16
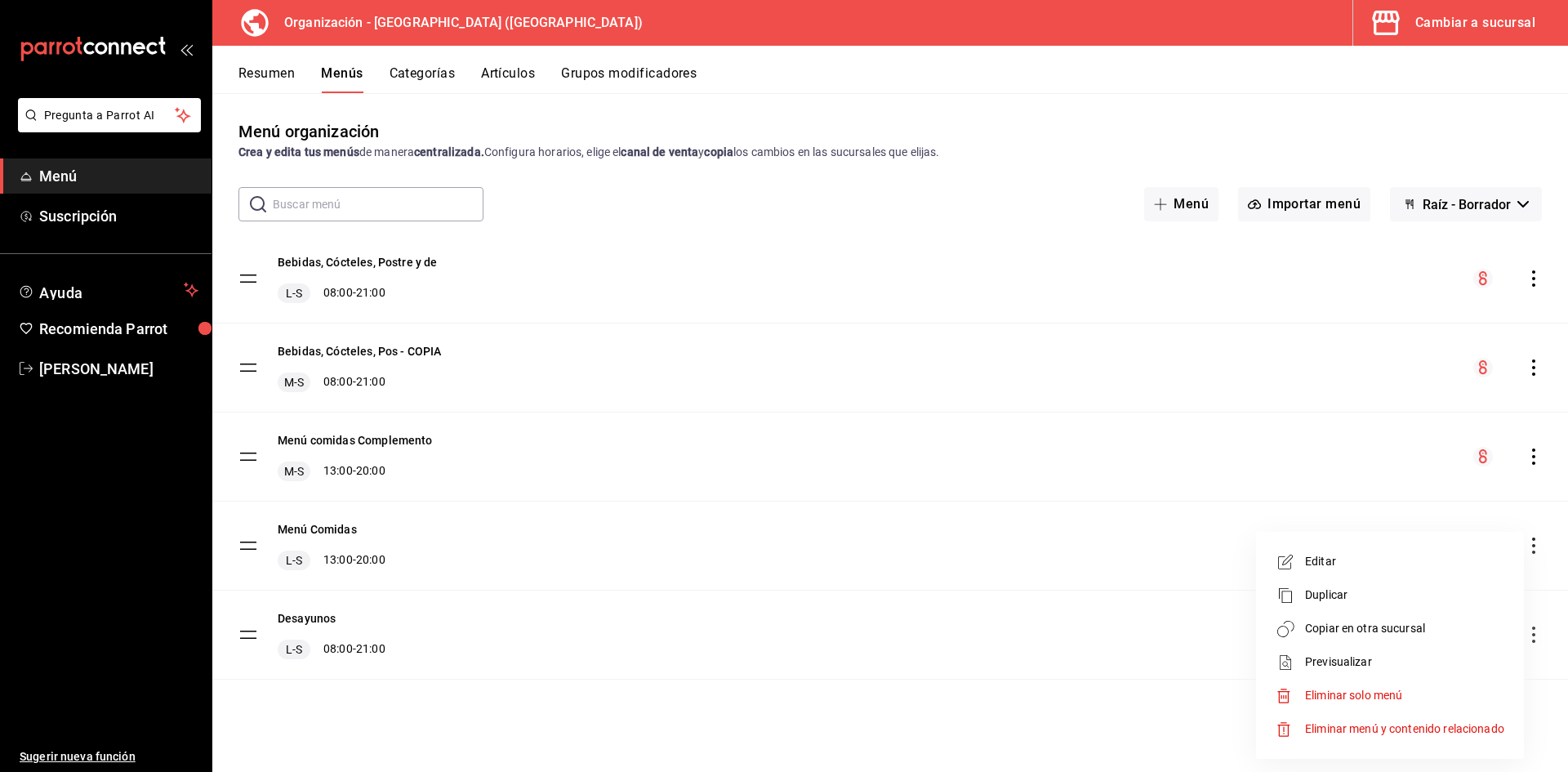
click at [1379, 628] on span "Copiar en otra sucursal" at bounding box center [1404, 628] width 199 height 17
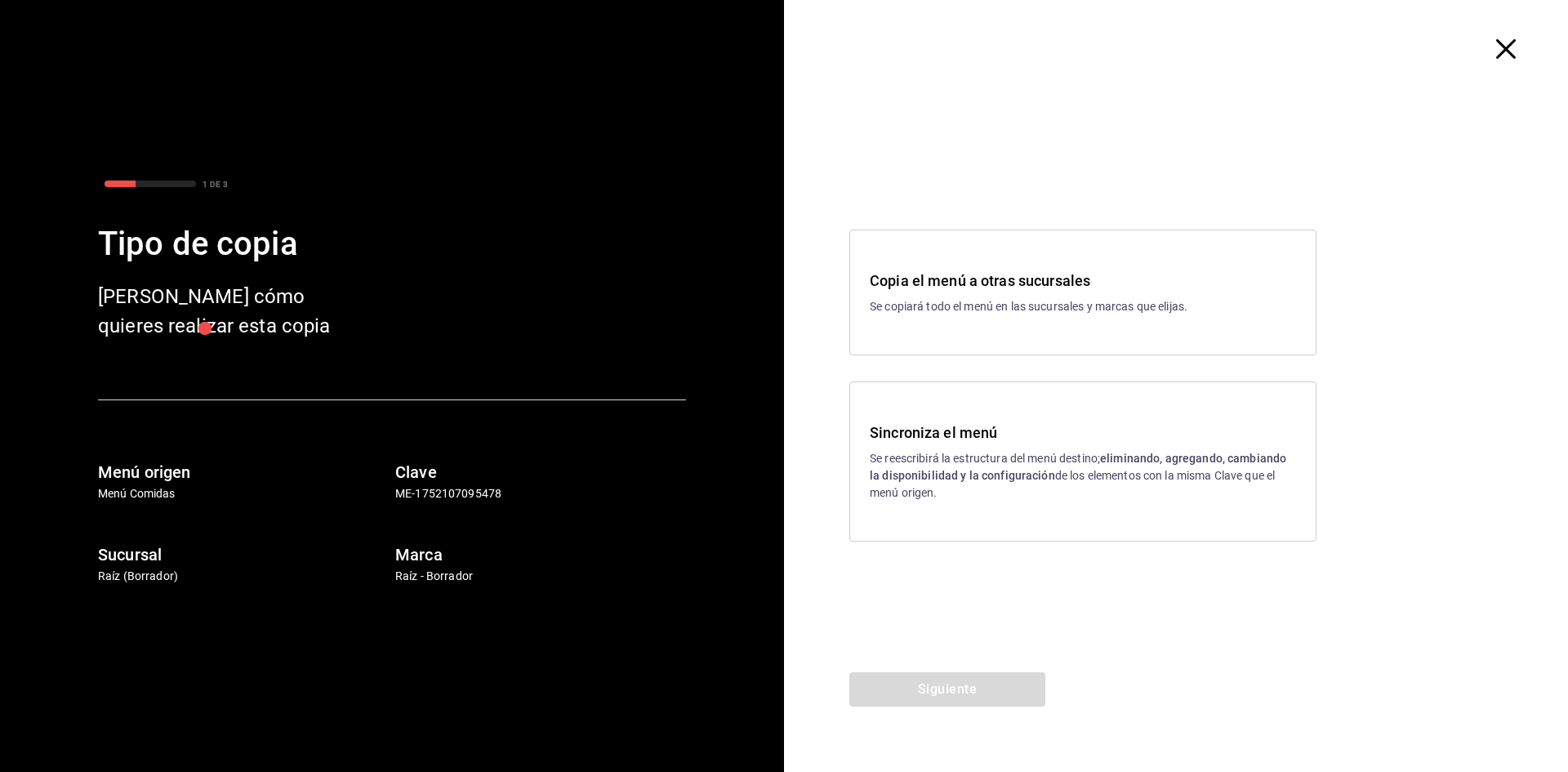
click at [857, 412] on div "Sincroniza el menú Se reescribirá la estructura del menú destino; eliminando, a…" at bounding box center [1083, 461] width 467 height 160
click at [908, 698] on button "Siguiente" at bounding box center [946, 689] width 196 height 35
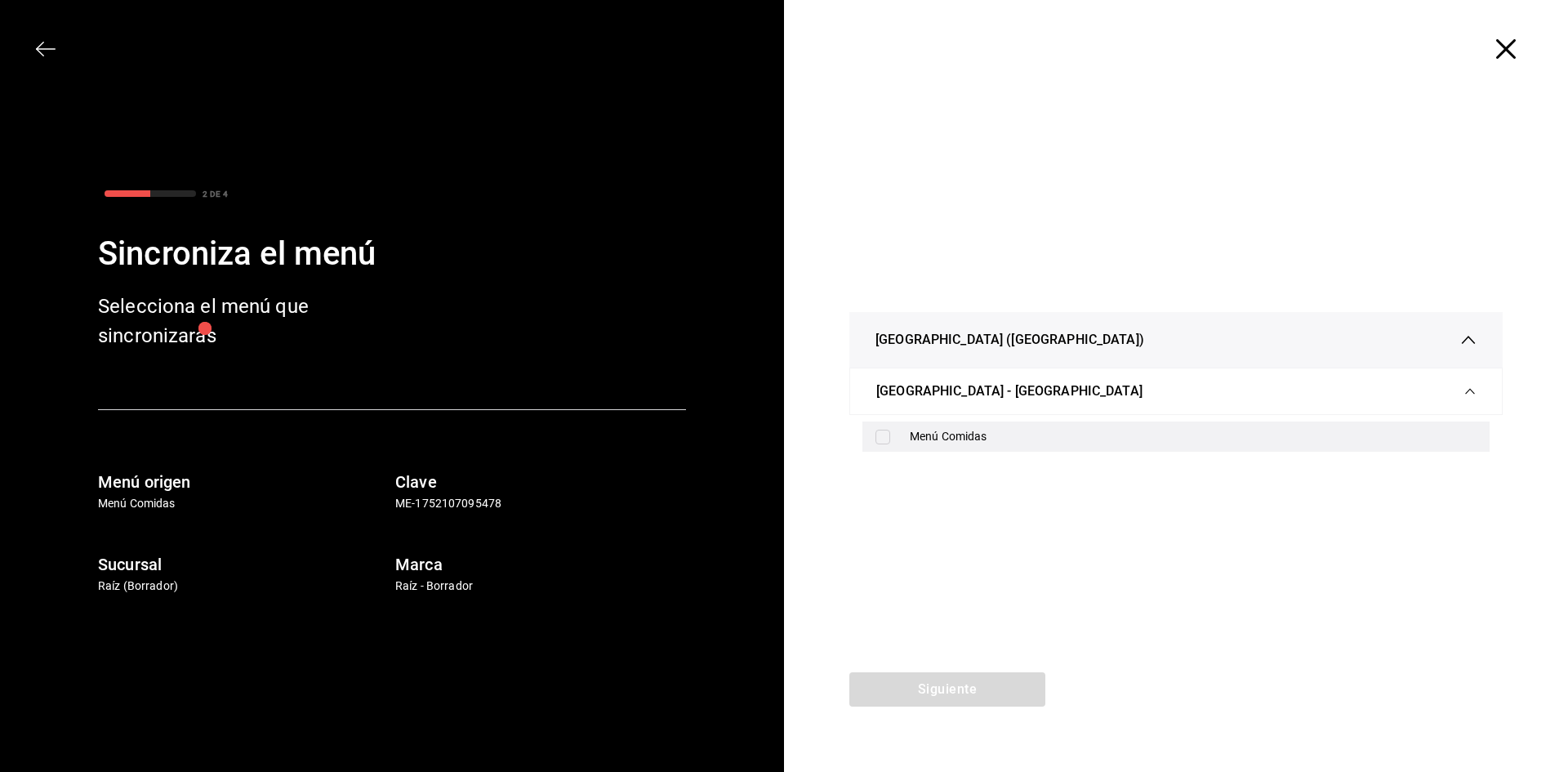
click at [995, 428] on div "Menú Comidas" at bounding box center [1193, 436] width 567 height 17
checkbox input "true"
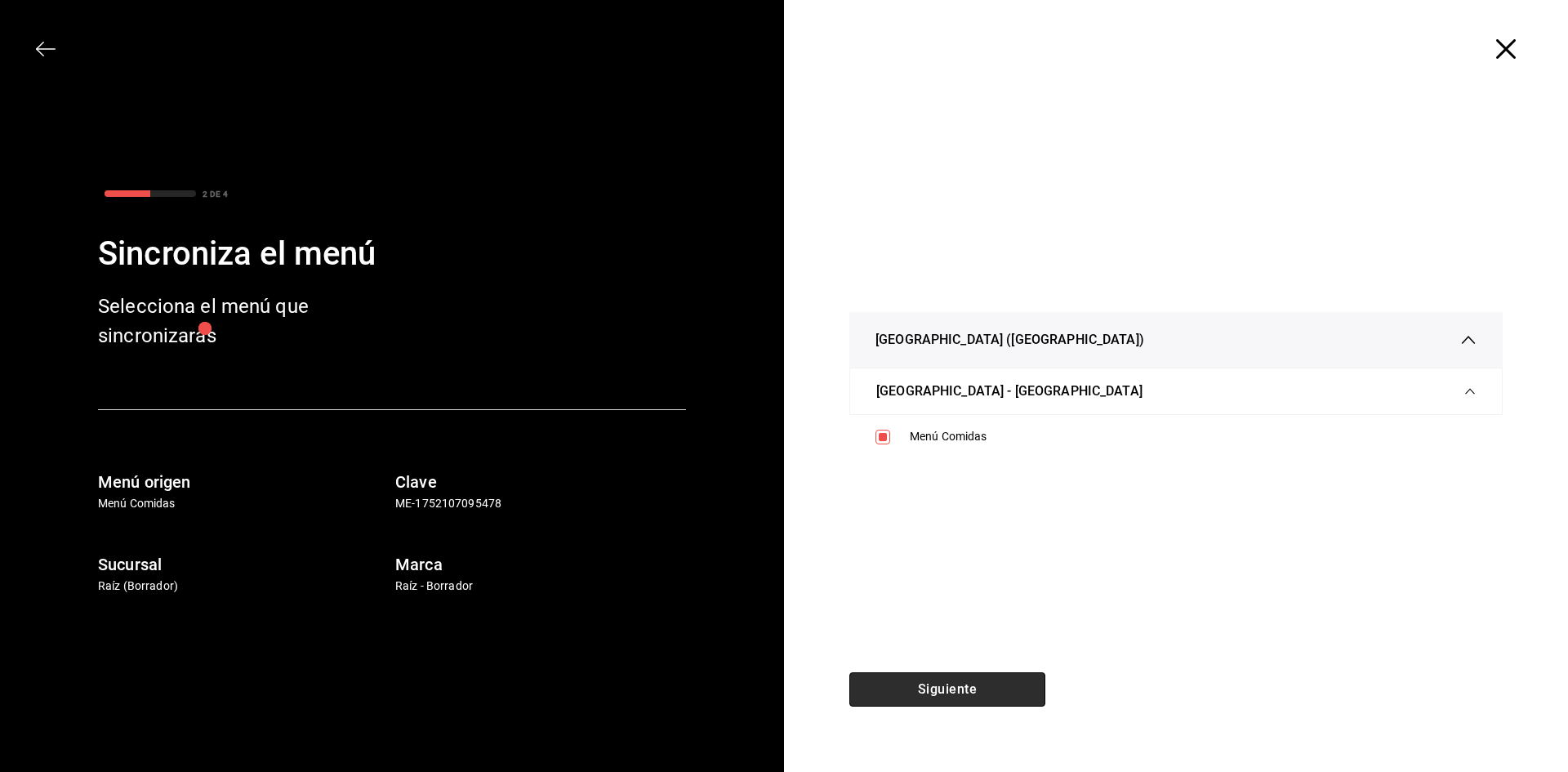
click at [956, 691] on button "Siguiente" at bounding box center [946, 689] width 196 height 35
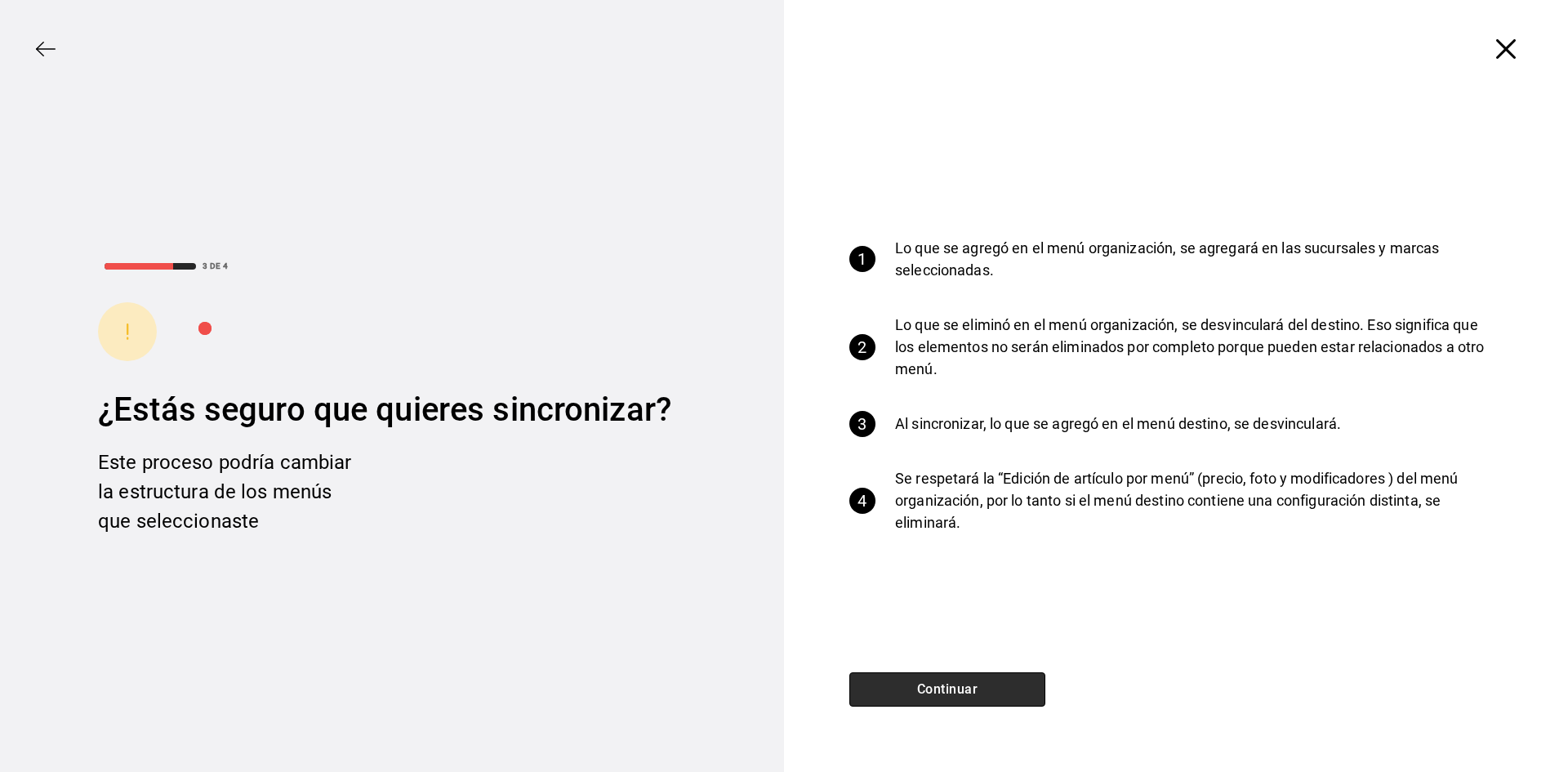
click at [956, 691] on button "Continuar" at bounding box center [946, 689] width 196 height 35
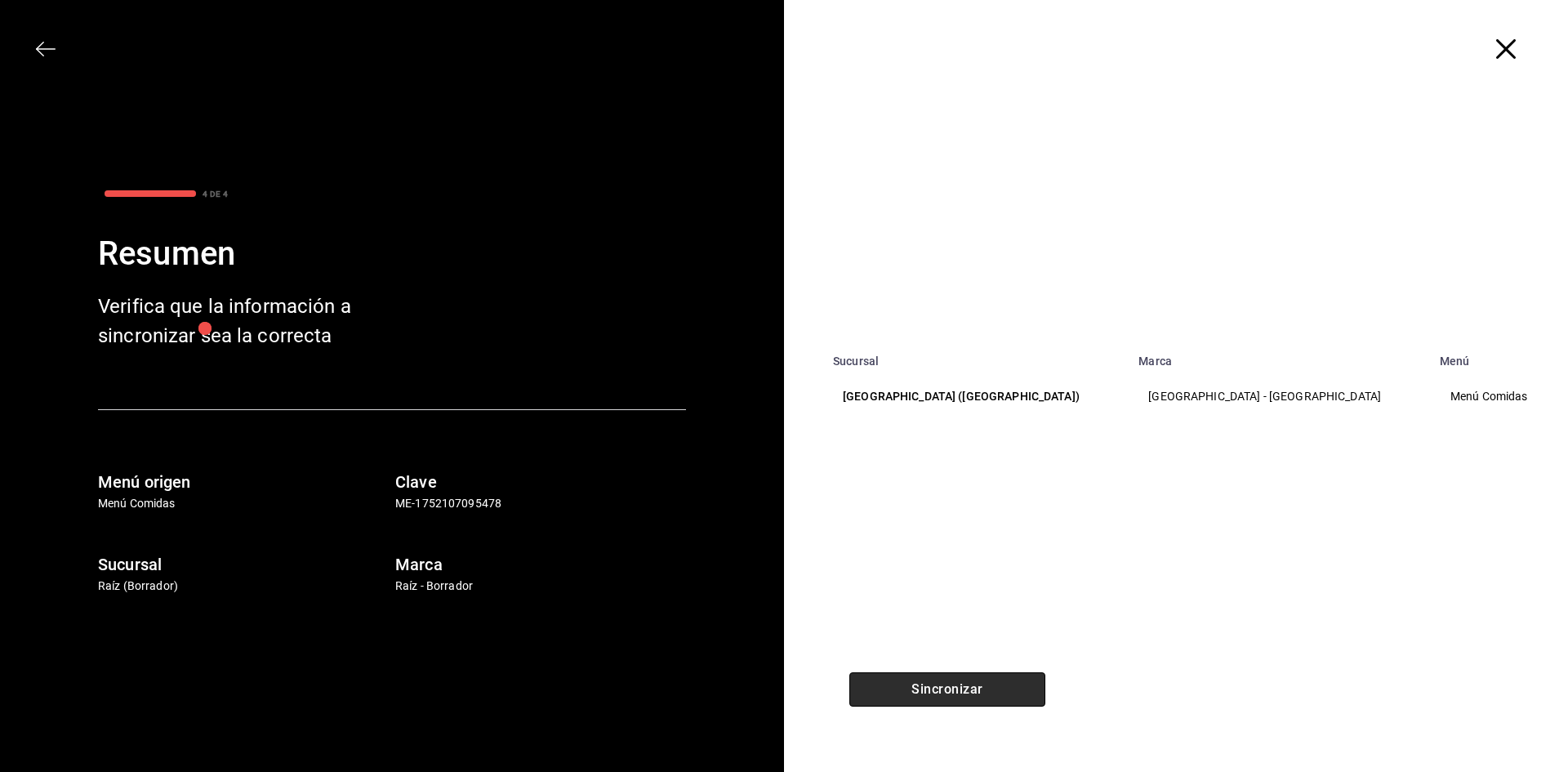
click at [956, 691] on button "Sincronizar" at bounding box center [946, 689] width 196 height 35
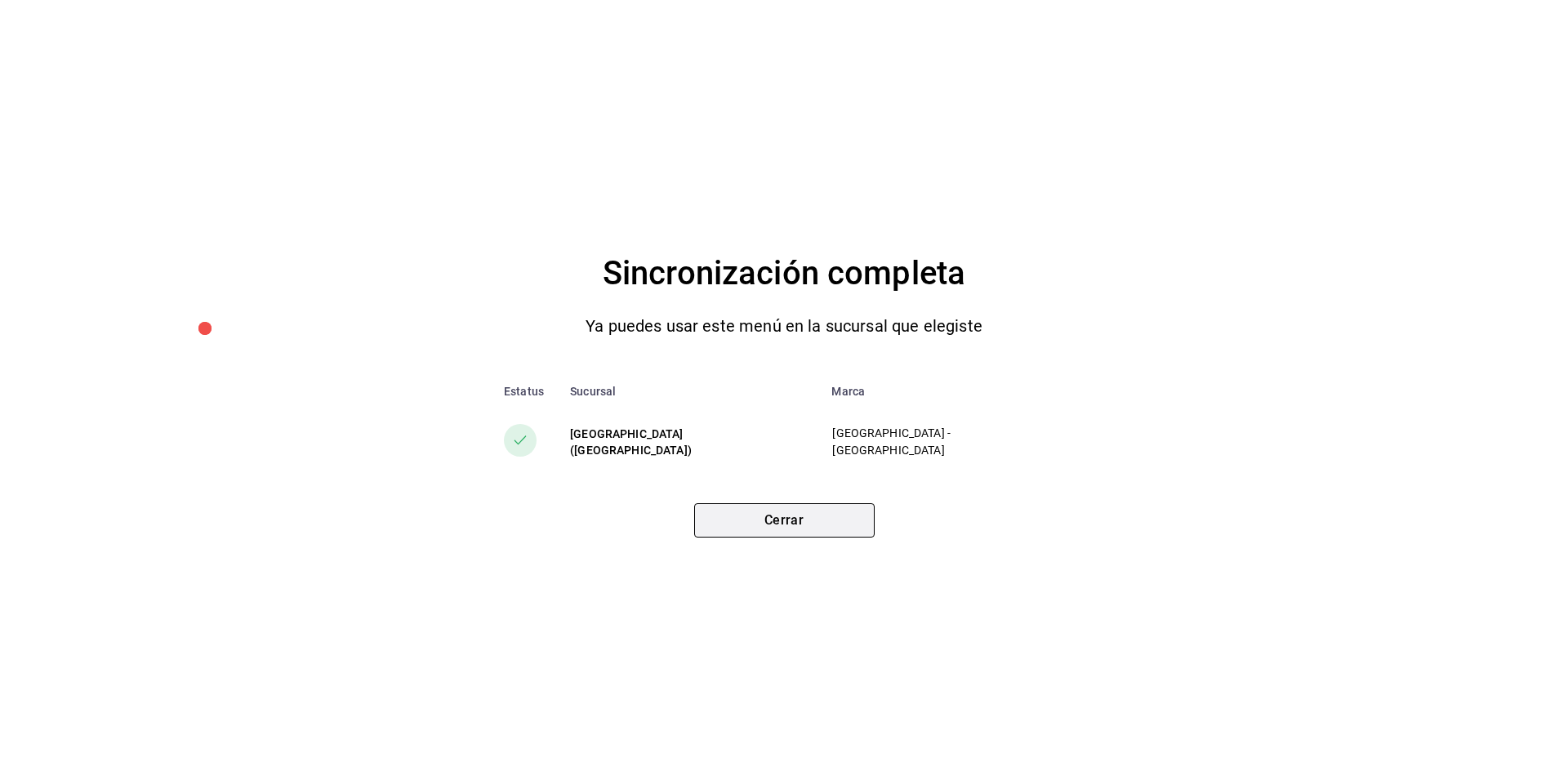
click at [861, 526] on button "Cerrar" at bounding box center [784, 520] width 181 height 35
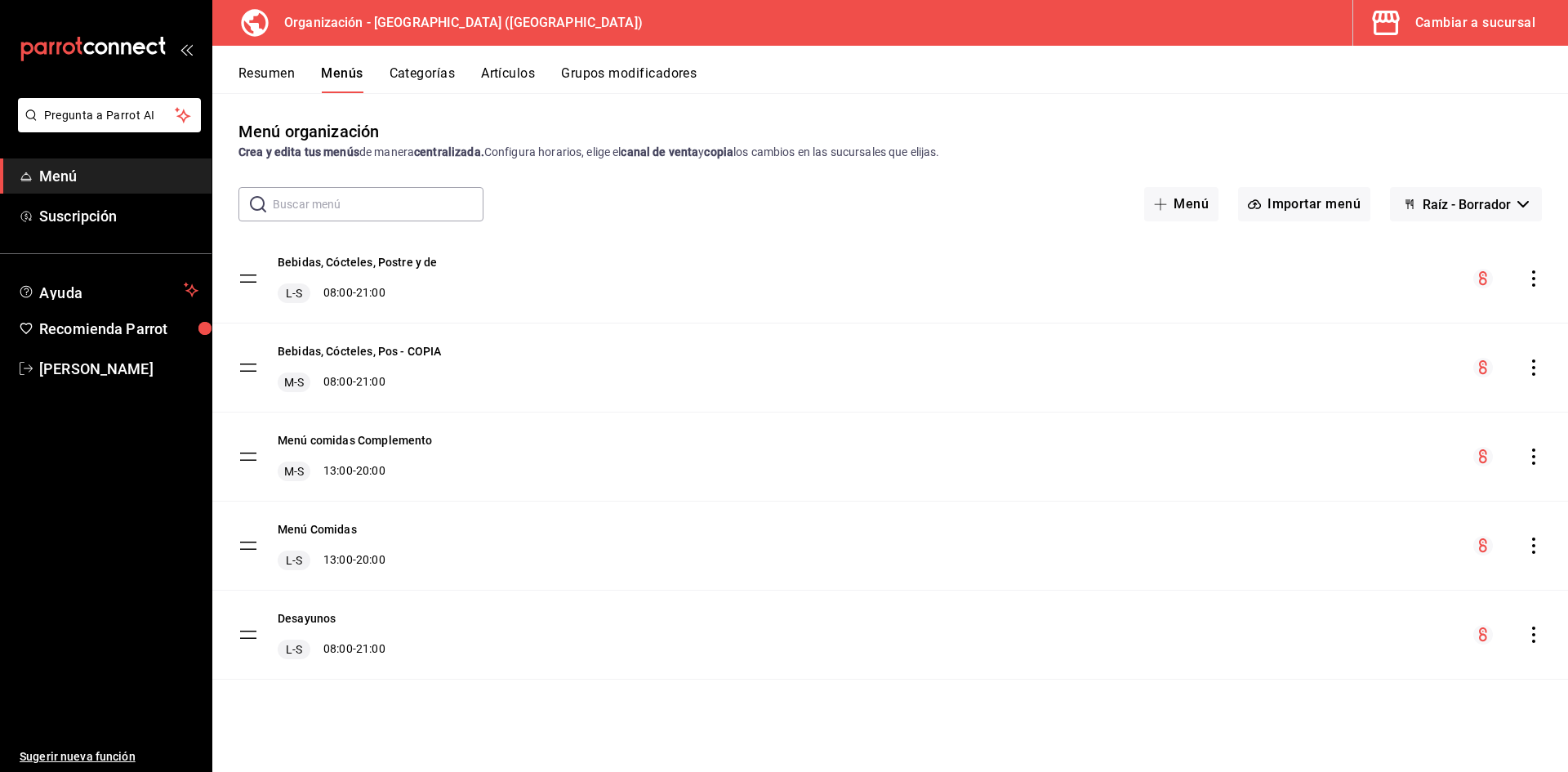
click at [1529, 459] on icon "actions" at bounding box center [1533, 456] width 16 height 16
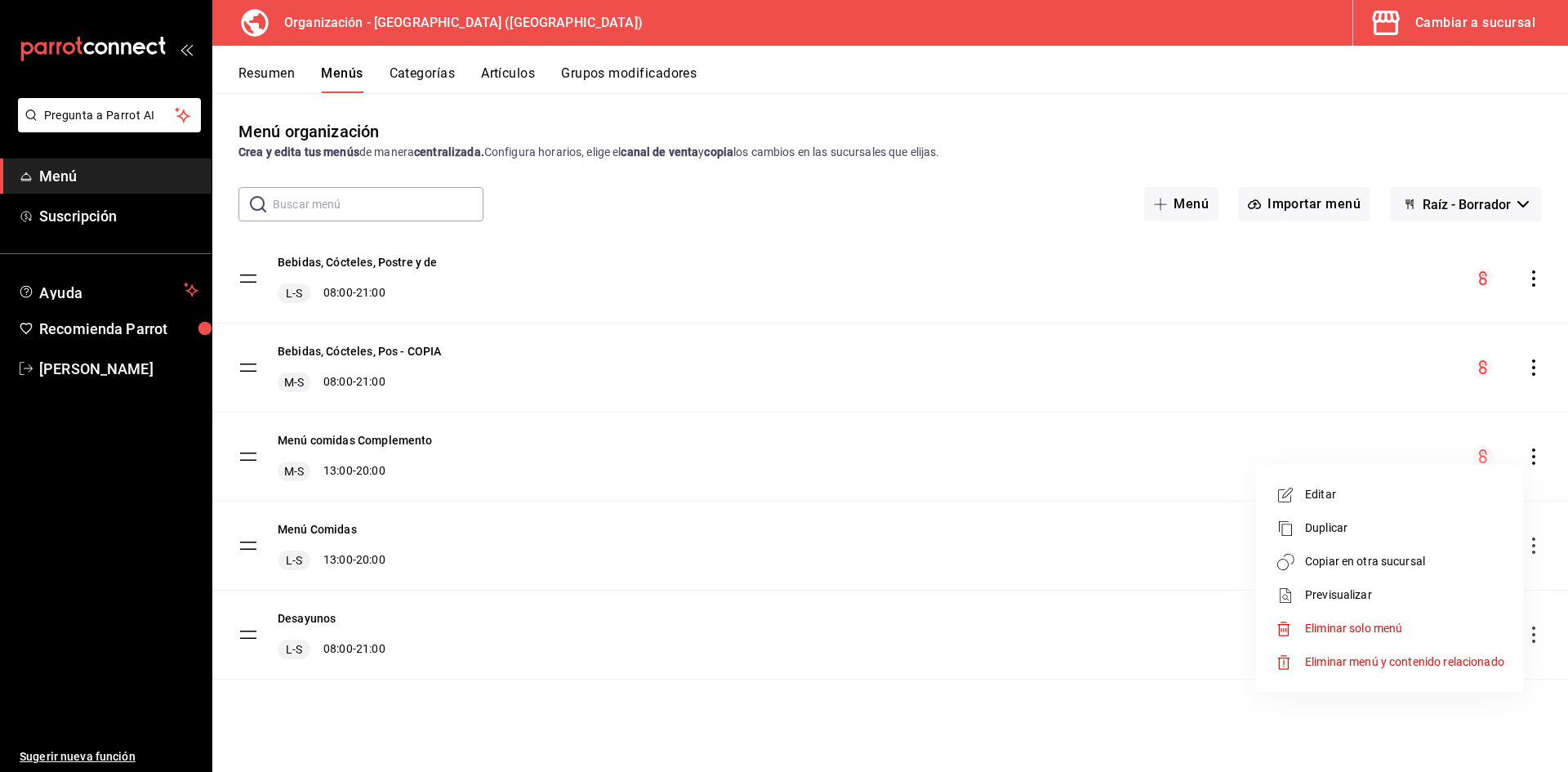
click at [1433, 560] on span "Copiar en otra sucursal" at bounding box center [1404, 560] width 199 height 17
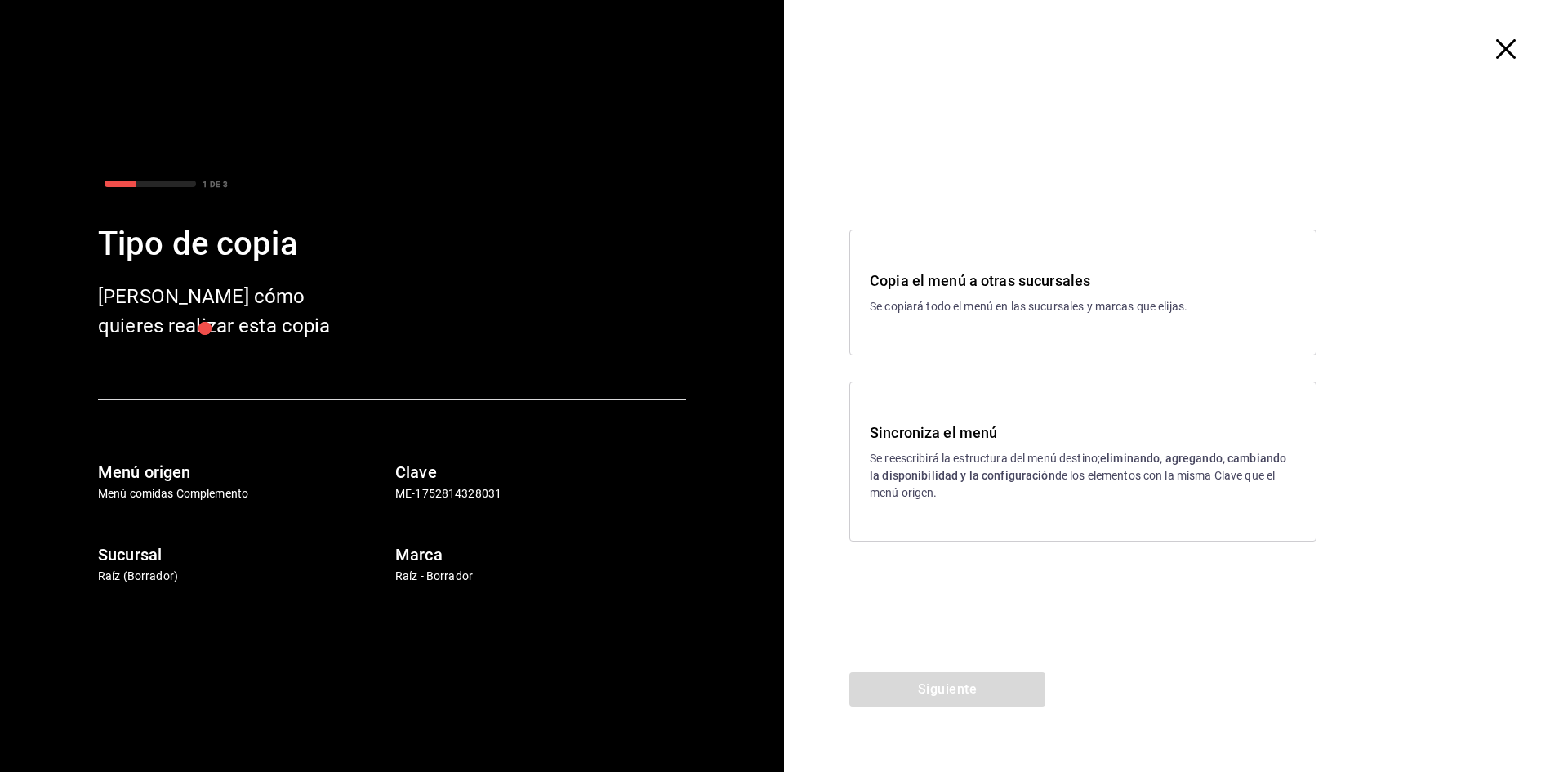
click at [1510, 59] on div at bounding box center [1175, 49] width 784 height 98
click at [1510, 49] on icon "button" at bounding box center [1506, 49] width 19 height 19
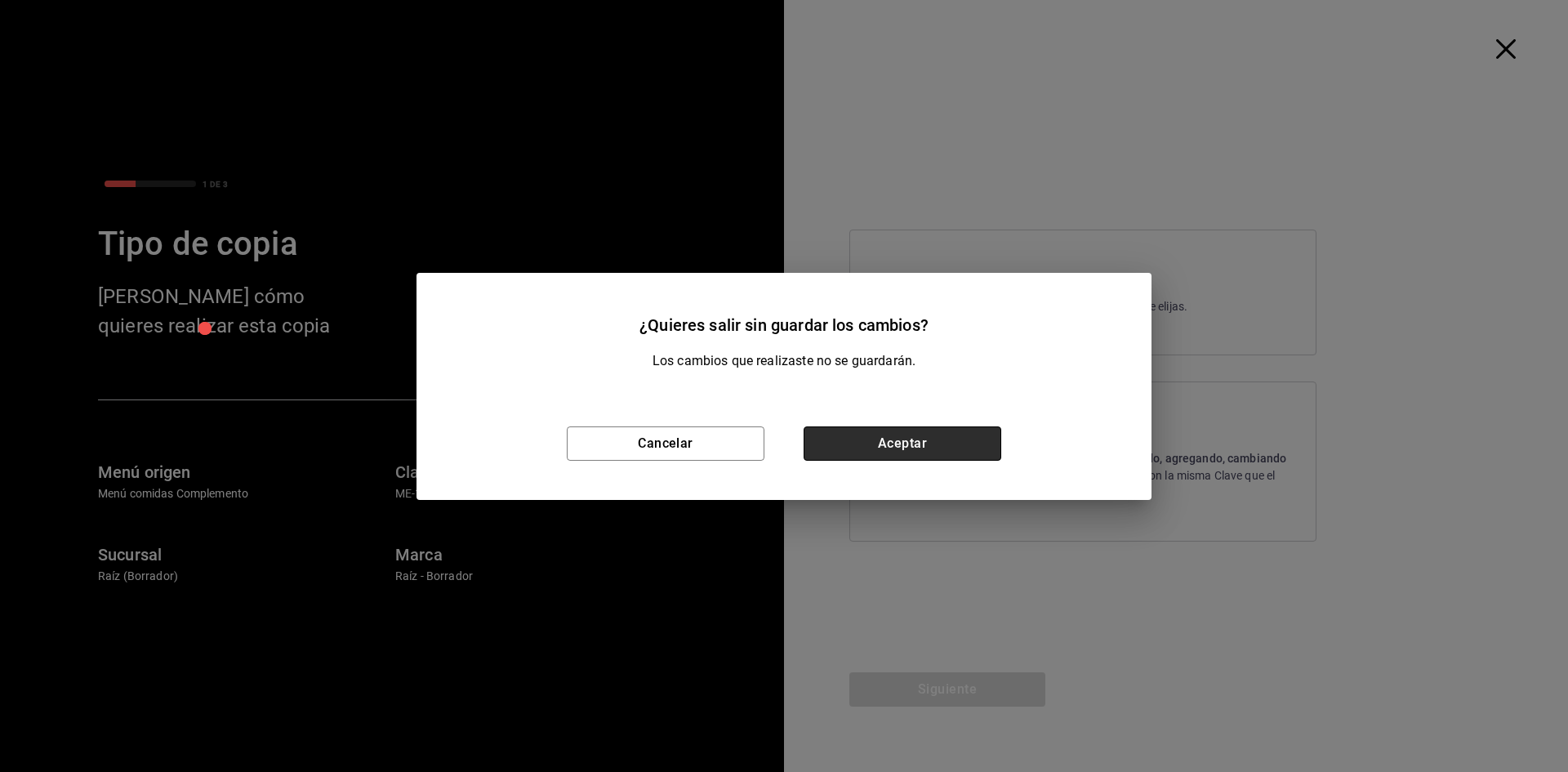
click at [884, 447] on button "Aceptar" at bounding box center [902, 443] width 197 height 35
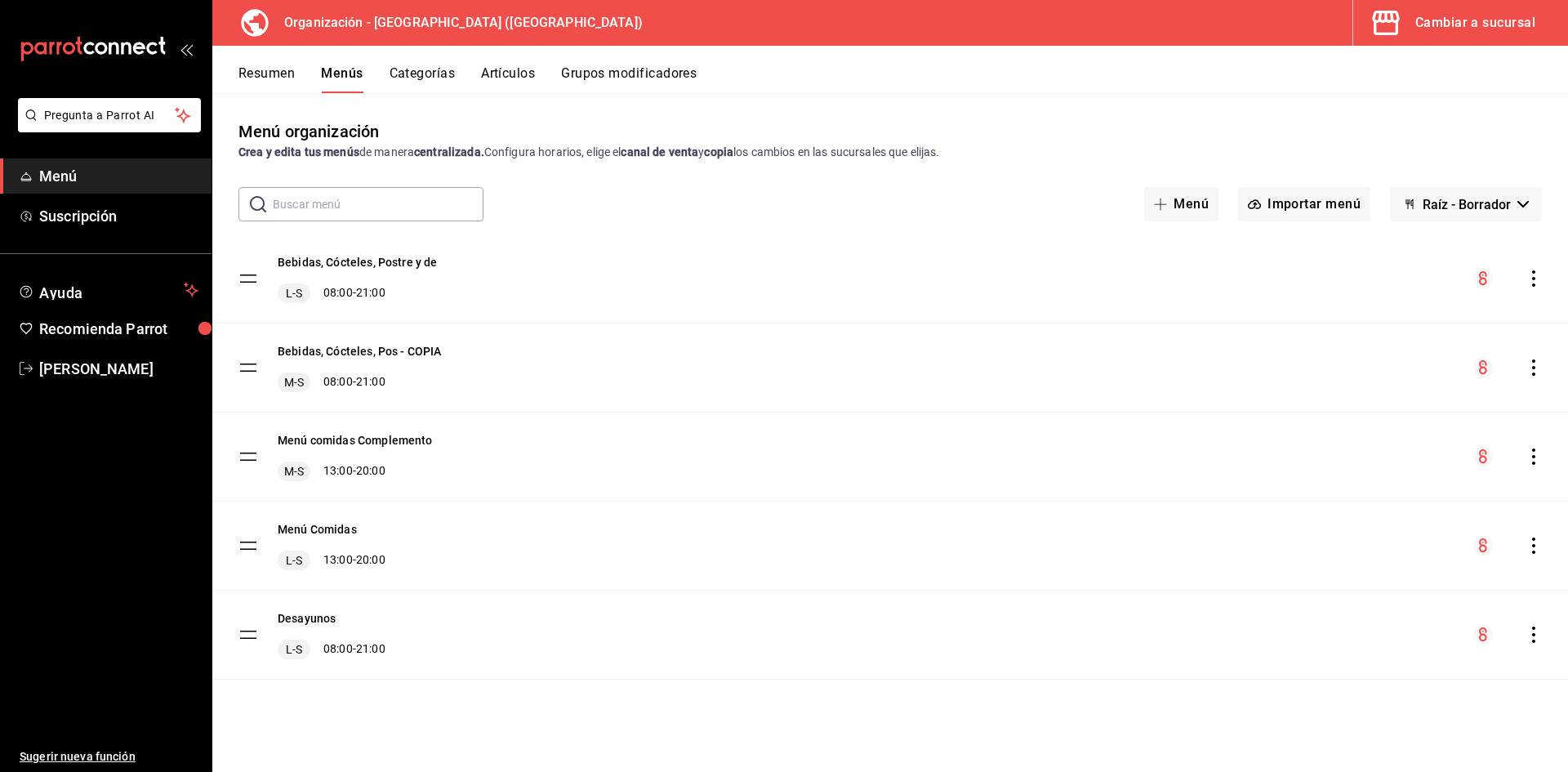
click at [1533, 451] on icon "actions" at bounding box center [1533, 456] width 4 height 16
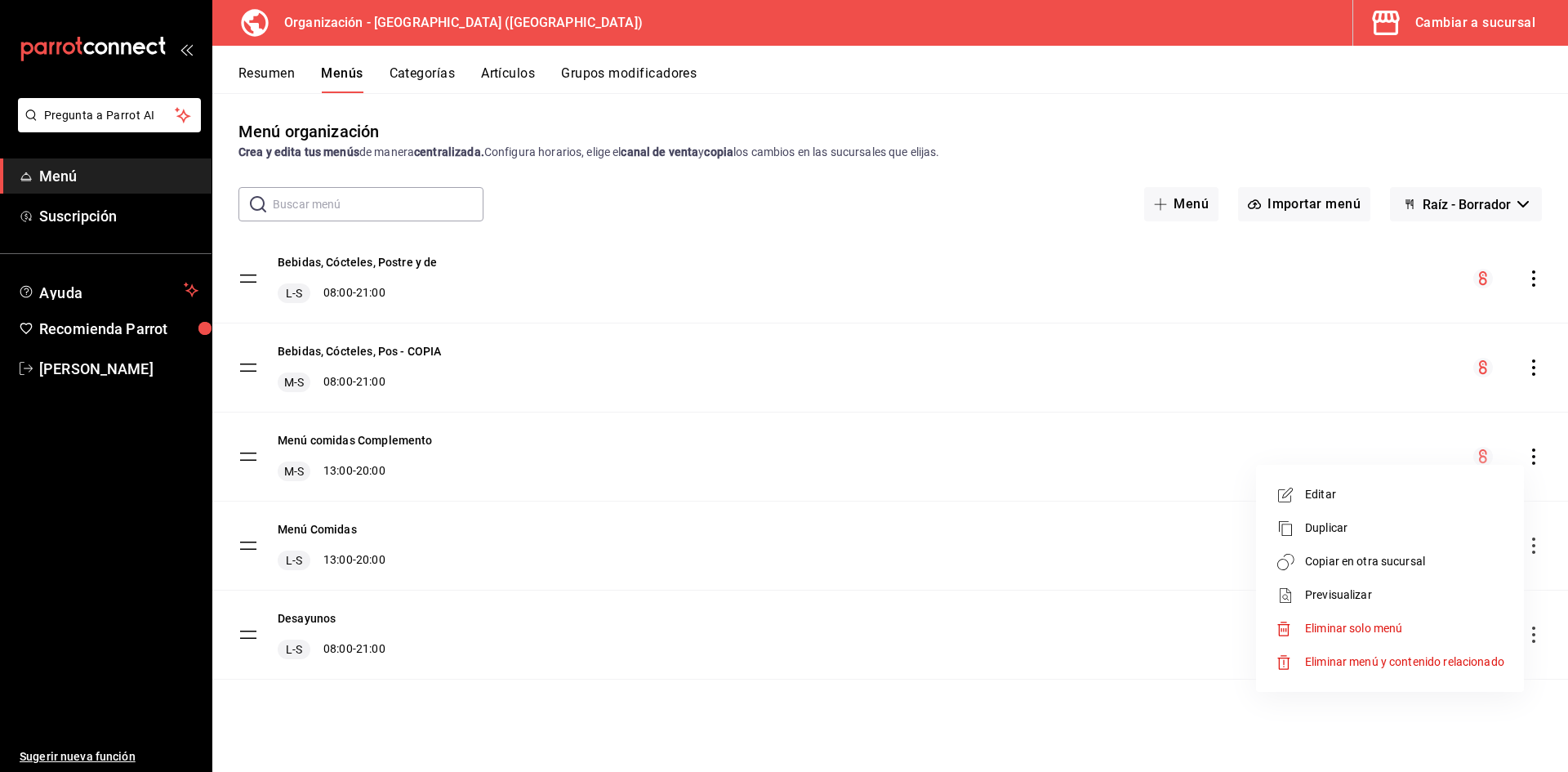
click at [1294, 503] on icon at bounding box center [1286, 495] width 19 height 19
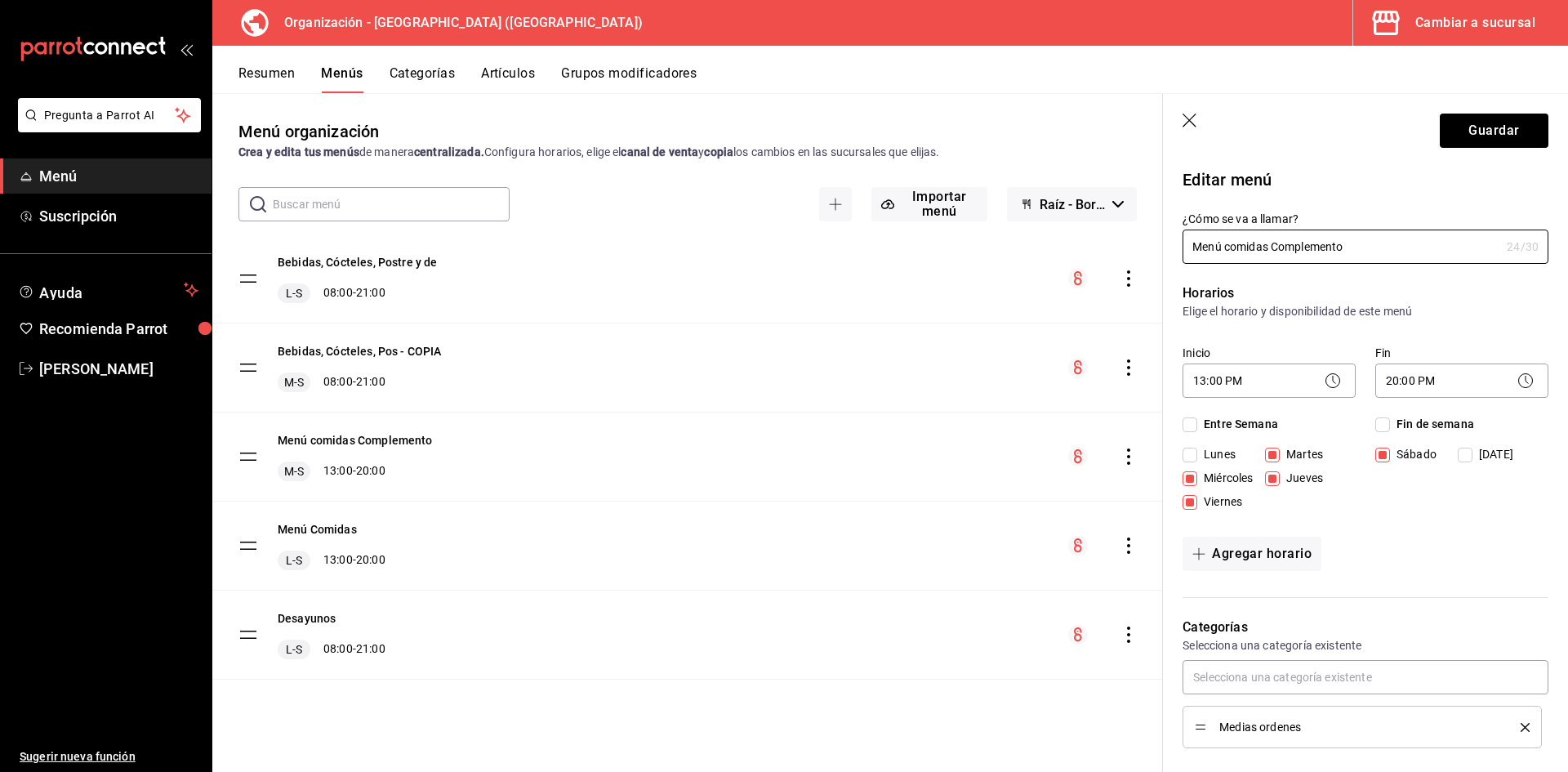
click at [1193, 450] on input "Lunes" at bounding box center [1190, 454] width 15 height 15
checkbox input "true"
click at [1509, 121] on button "Guardar" at bounding box center [1494, 130] width 109 height 35
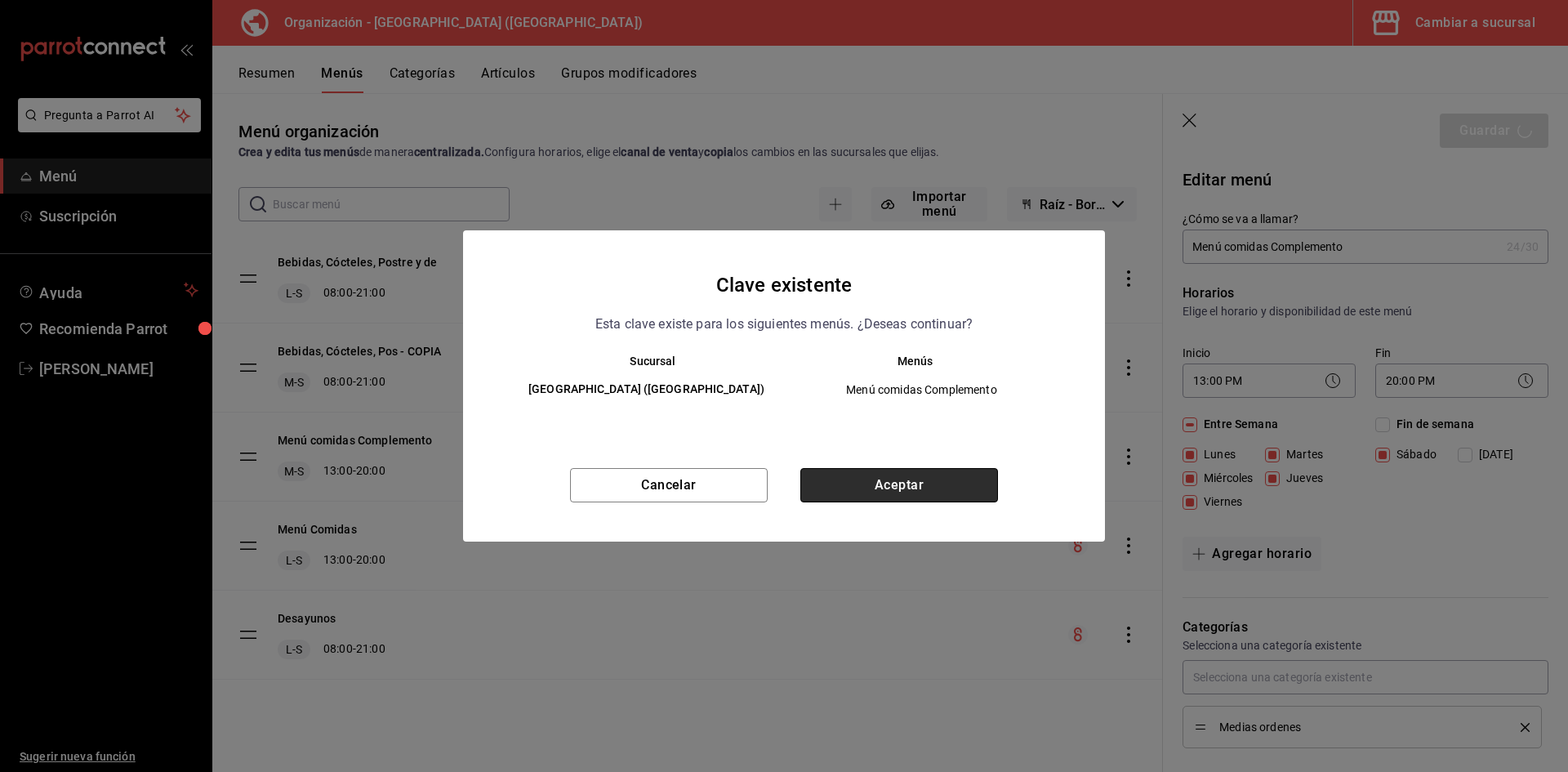
click at [953, 490] on button "Aceptar" at bounding box center [899, 484] width 197 height 35
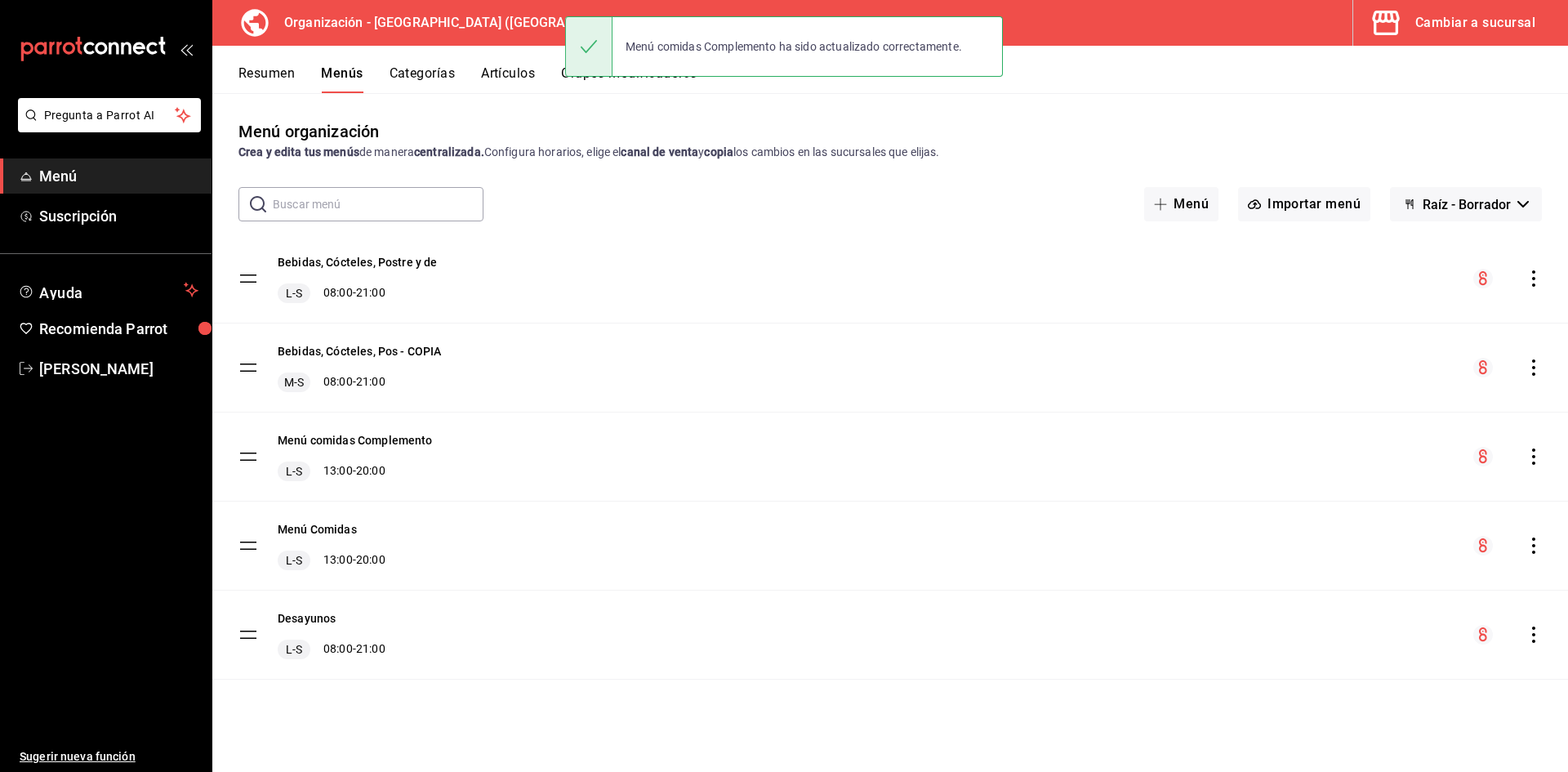
click at [1533, 456] on icon "actions" at bounding box center [1533, 456] width 4 height 16
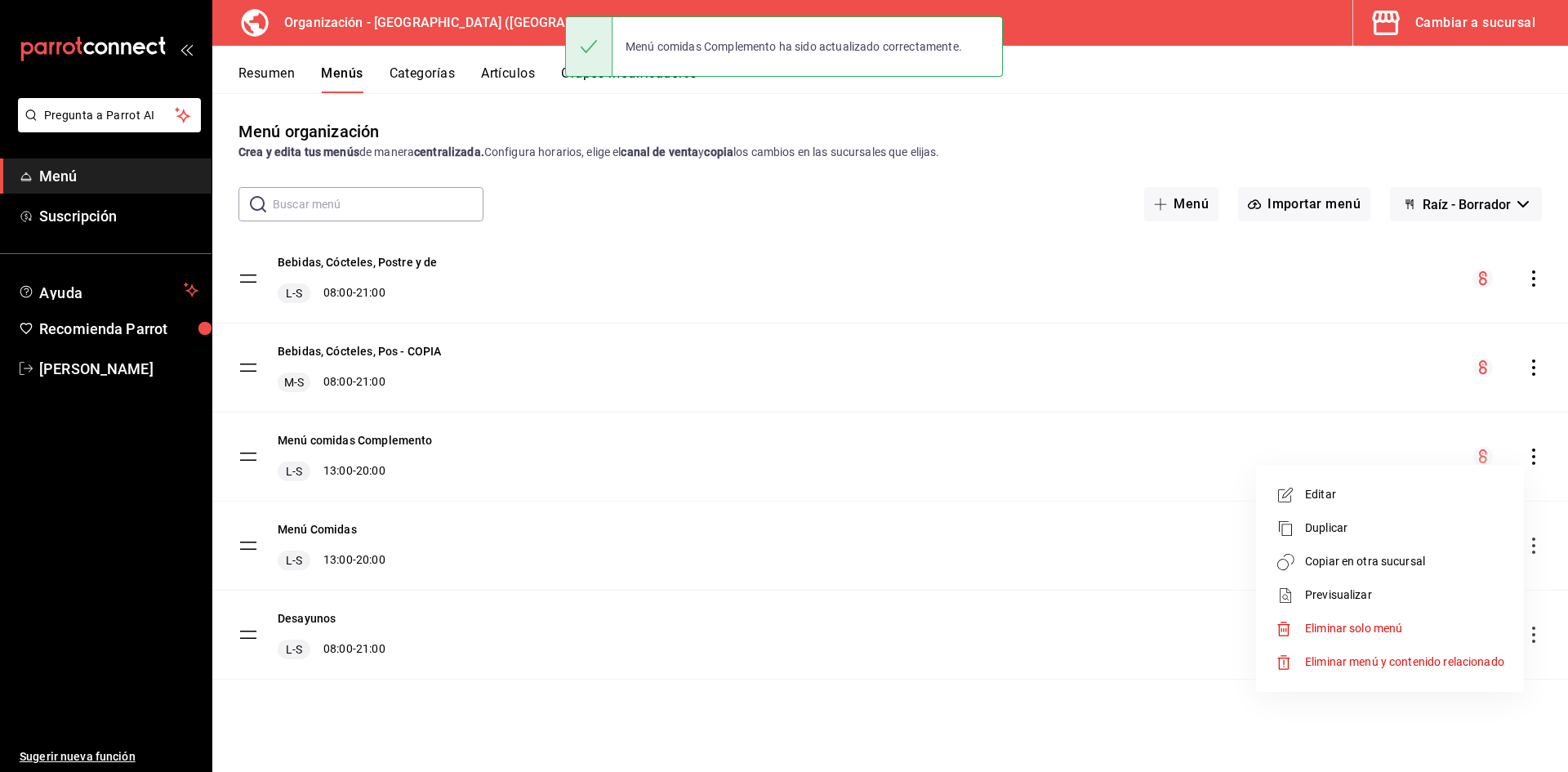
click at [1355, 560] on span "Copiar en otra sucursal" at bounding box center [1404, 560] width 199 height 17
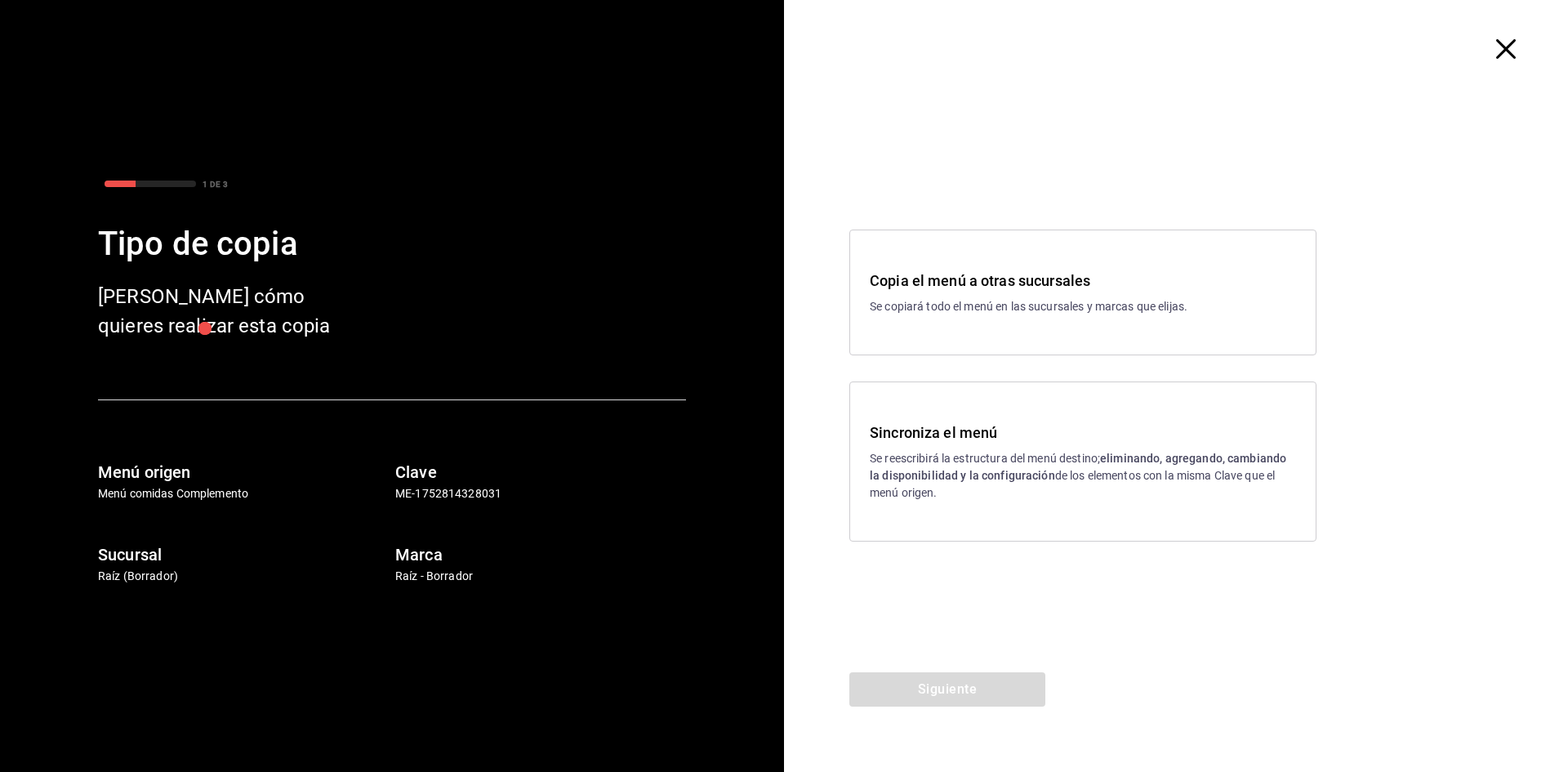
click at [959, 469] on strong "eliminando, agregando, cambiando la disponibilidad y la configuración" at bounding box center [1078, 467] width 416 height 30
click at [961, 696] on button "Siguiente" at bounding box center [946, 689] width 196 height 35
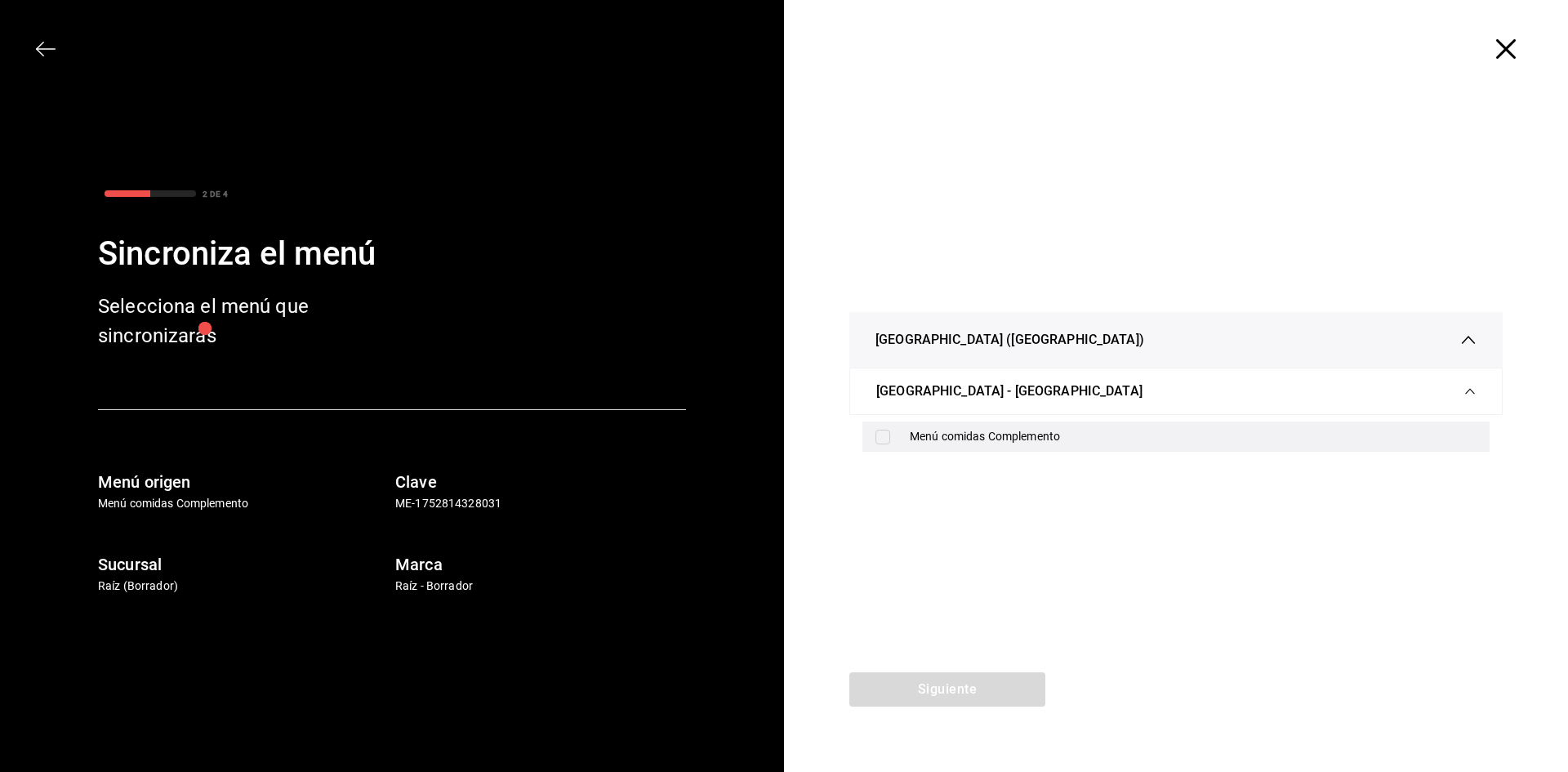
click at [940, 446] on div "Menú comidas Complemento" at bounding box center [1176, 436] width 627 height 30
checkbox input "true"
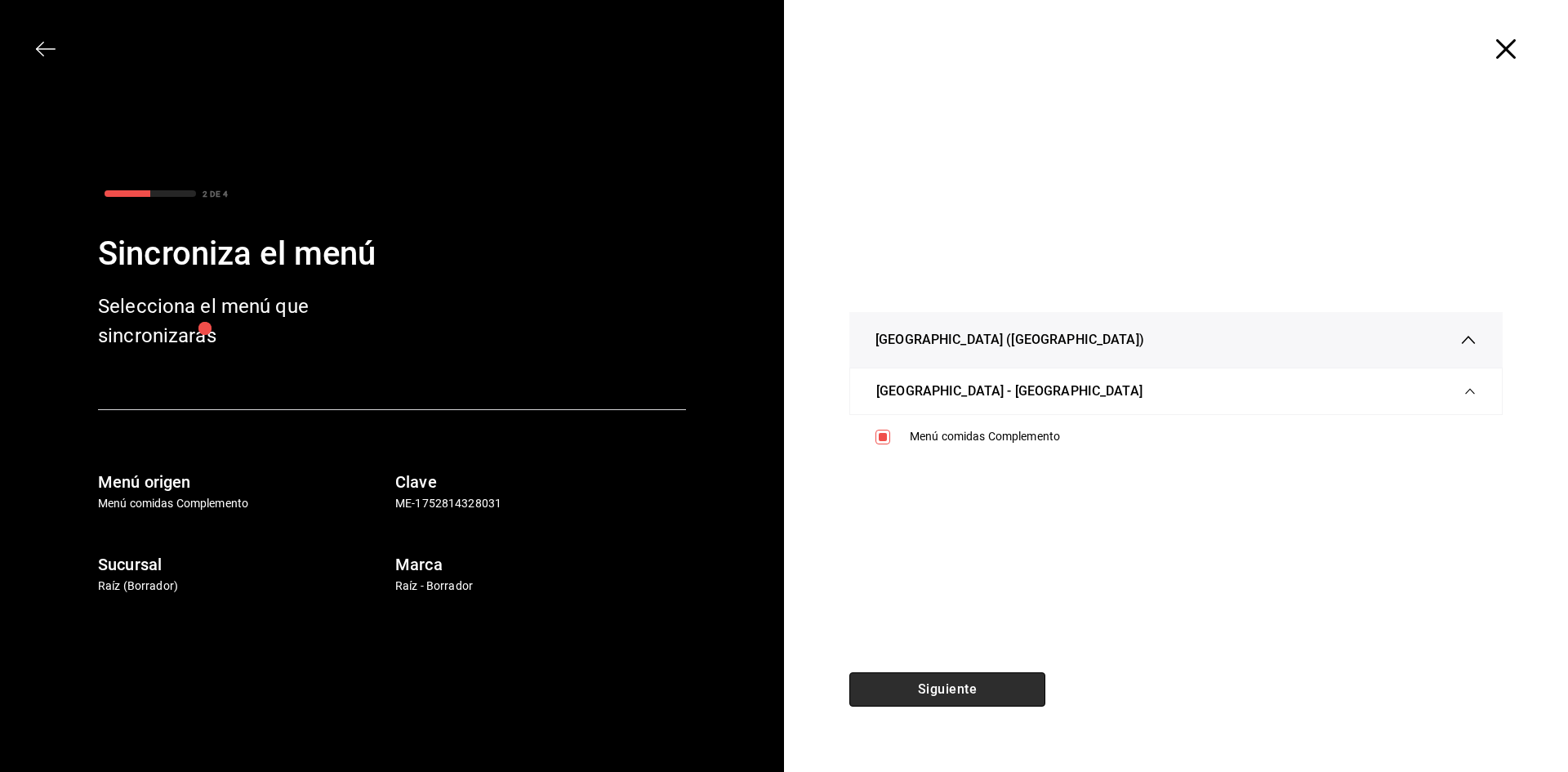
click at [924, 688] on button "Siguiente" at bounding box center [946, 689] width 196 height 35
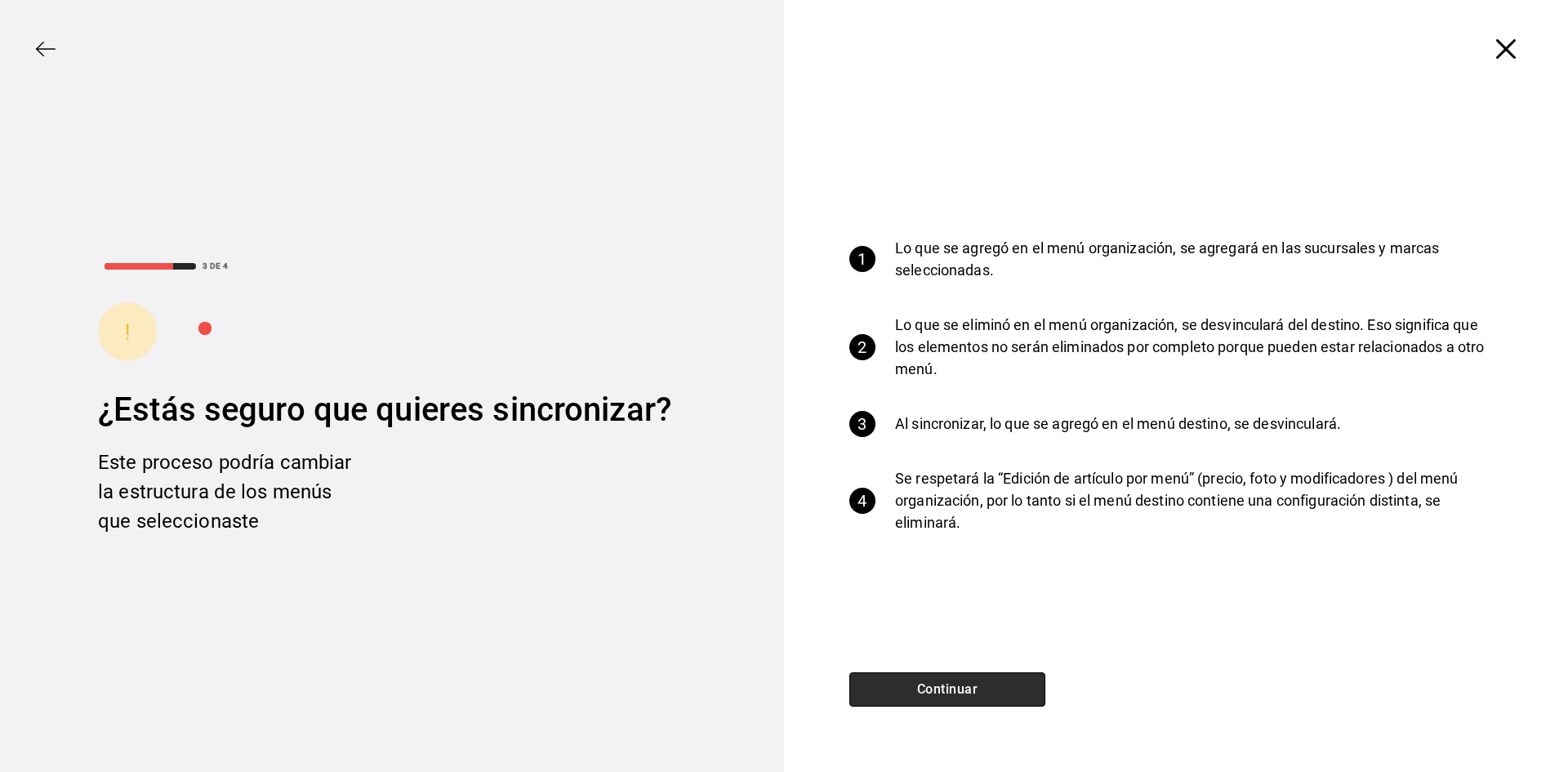
click at [924, 688] on button "Continuar" at bounding box center [946, 689] width 196 height 35
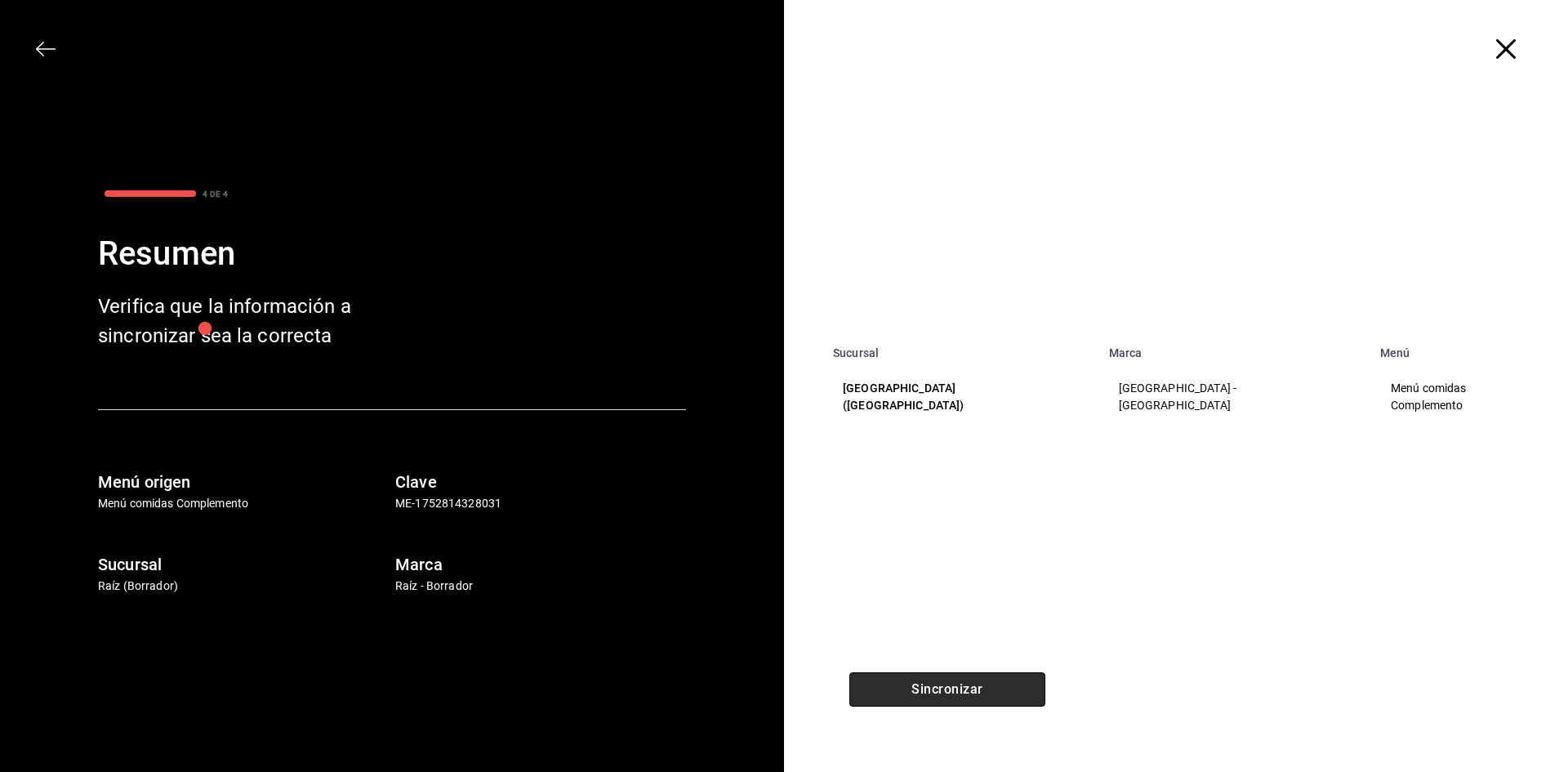
click at [924, 688] on button "Sincronizar" at bounding box center [946, 689] width 196 height 35
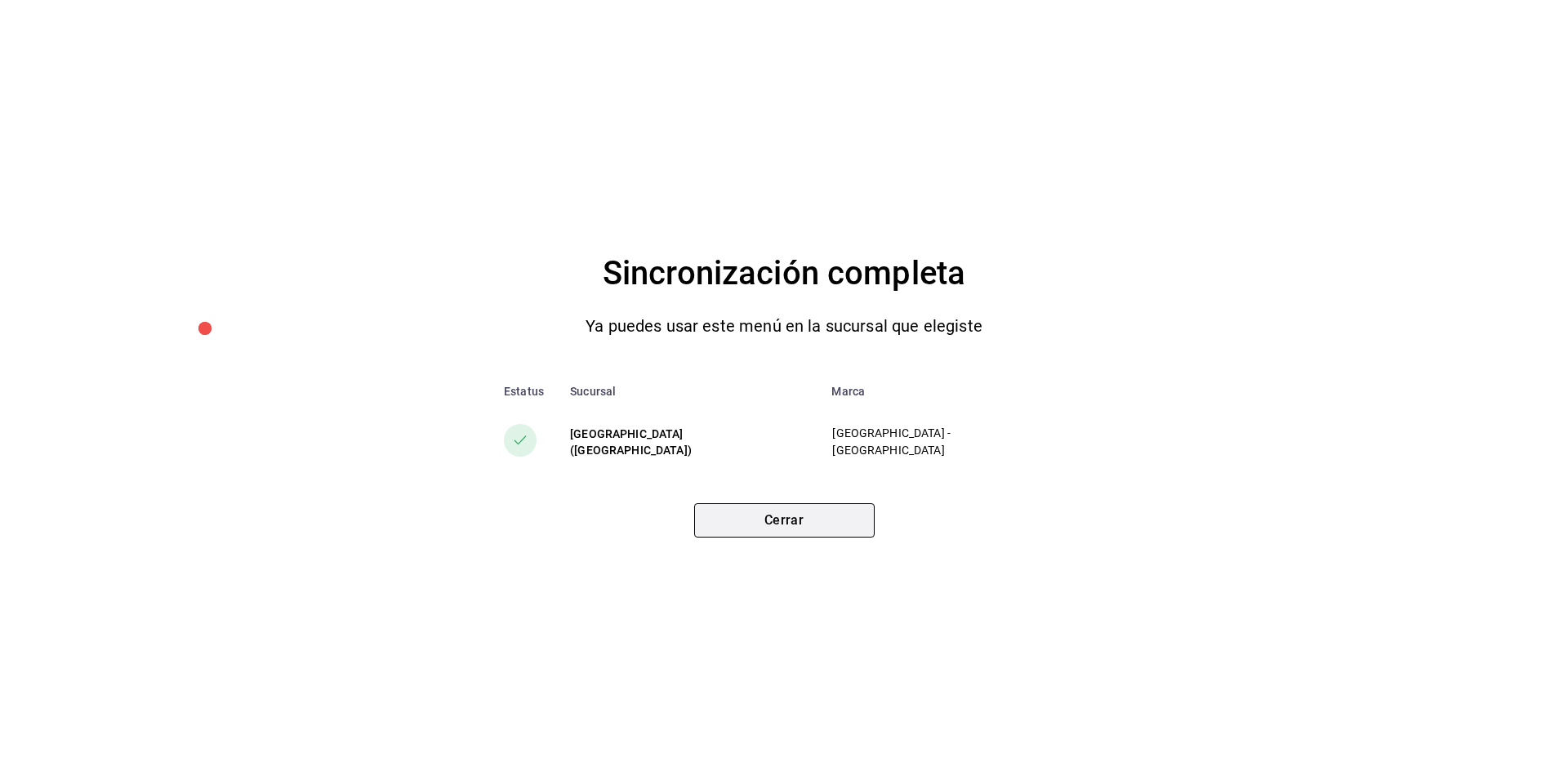
click at [799, 526] on button "Cerrar" at bounding box center [784, 520] width 181 height 35
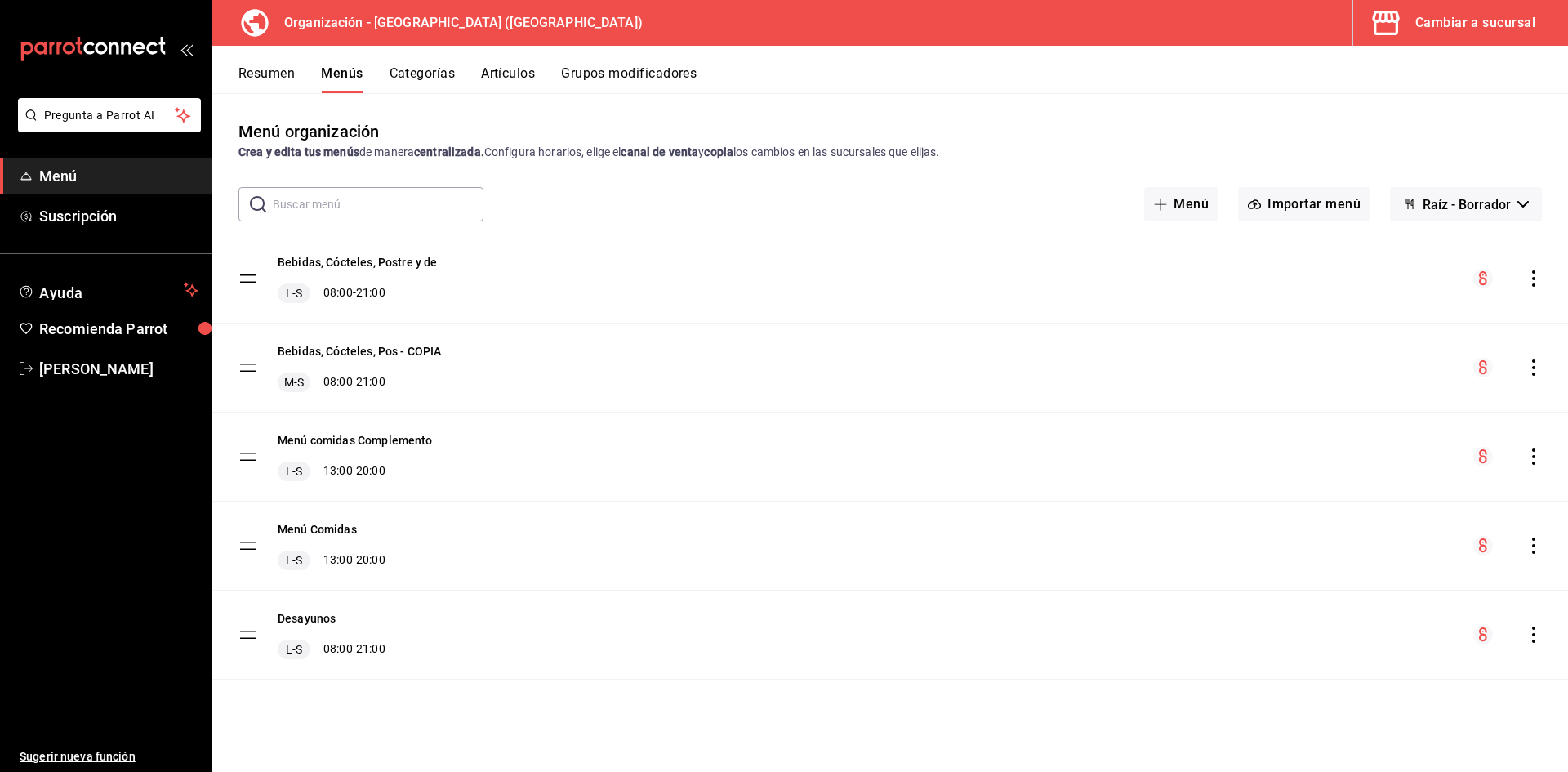
click at [1541, 269] on div "menu-maker-table" at bounding box center [1507, 278] width 68 height 19
click at [1535, 283] on icon "actions" at bounding box center [1533, 278] width 16 height 16
click at [1378, 378] on span "Copiar en otra sucursal" at bounding box center [1404, 382] width 199 height 17
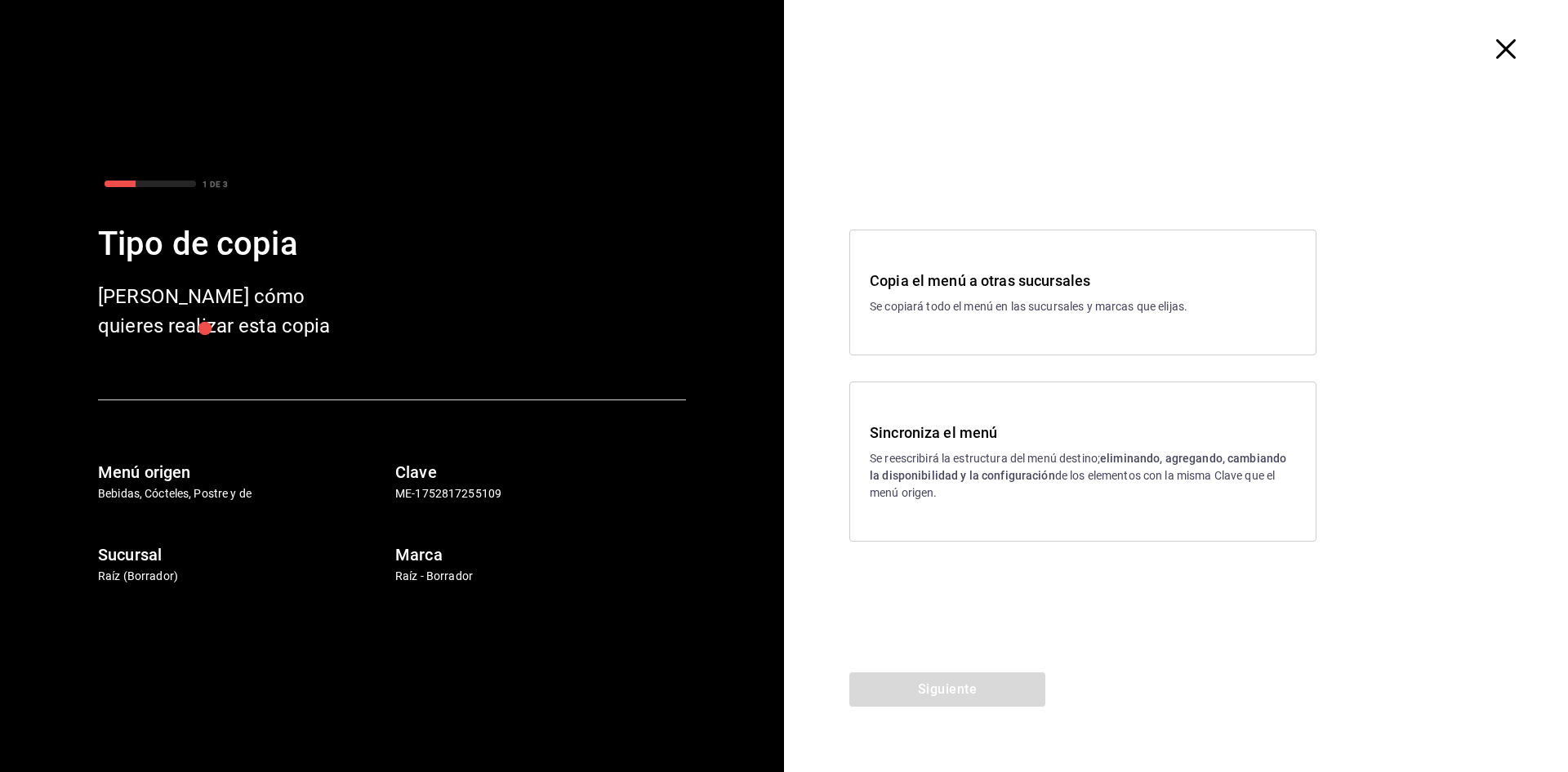
click at [981, 499] on p "Se reescribirá la estructura del menú destino; eliminando, agregando, cambiando…" at bounding box center [1082, 475] width 426 height 51
click at [966, 697] on button "Siguiente" at bounding box center [946, 689] width 196 height 35
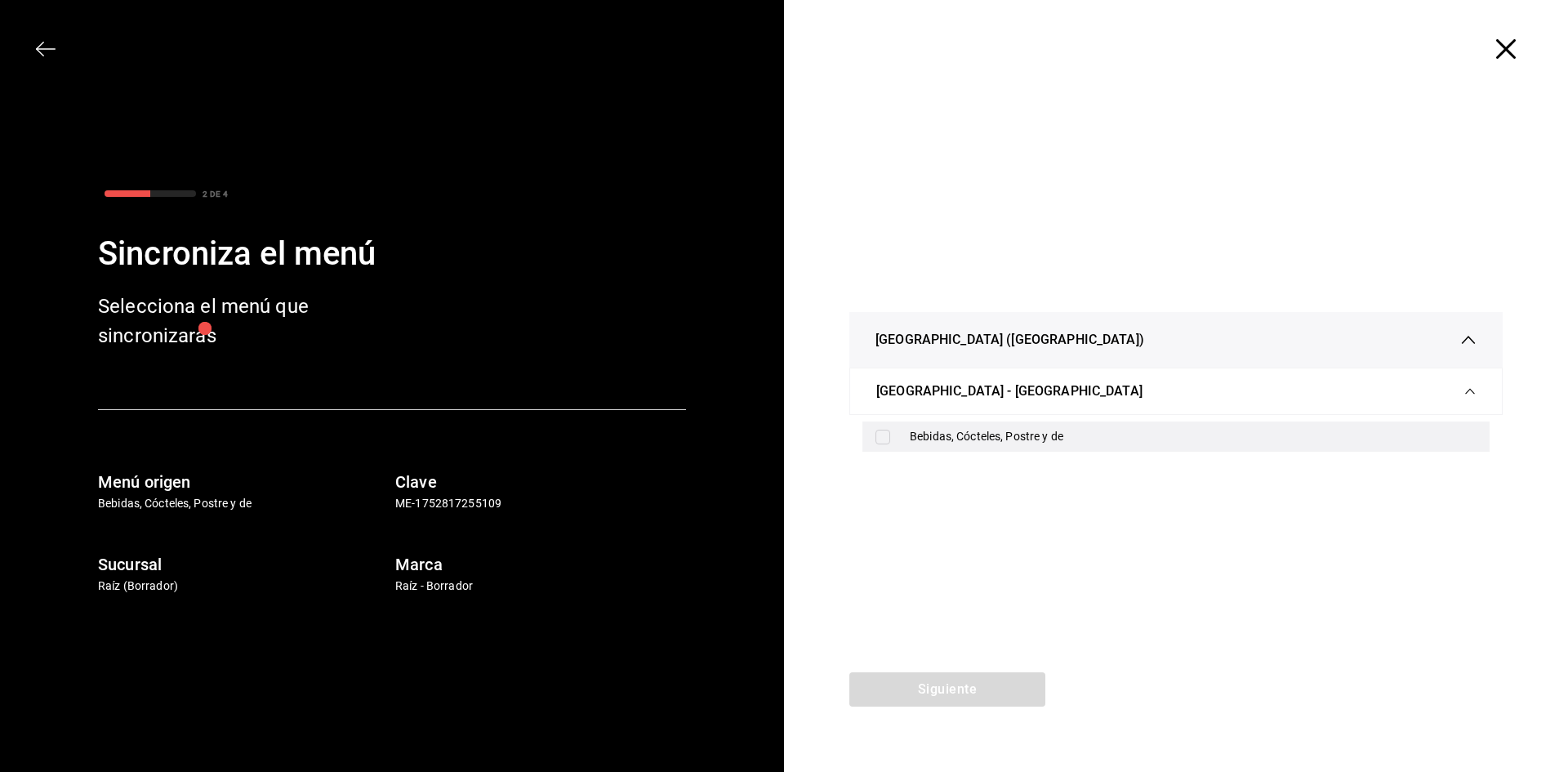
click at [969, 440] on div "Bebidas, Cócteles, Postre y de" at bounding box center [1193, 436] width 567 height 17
checkbox input "true"
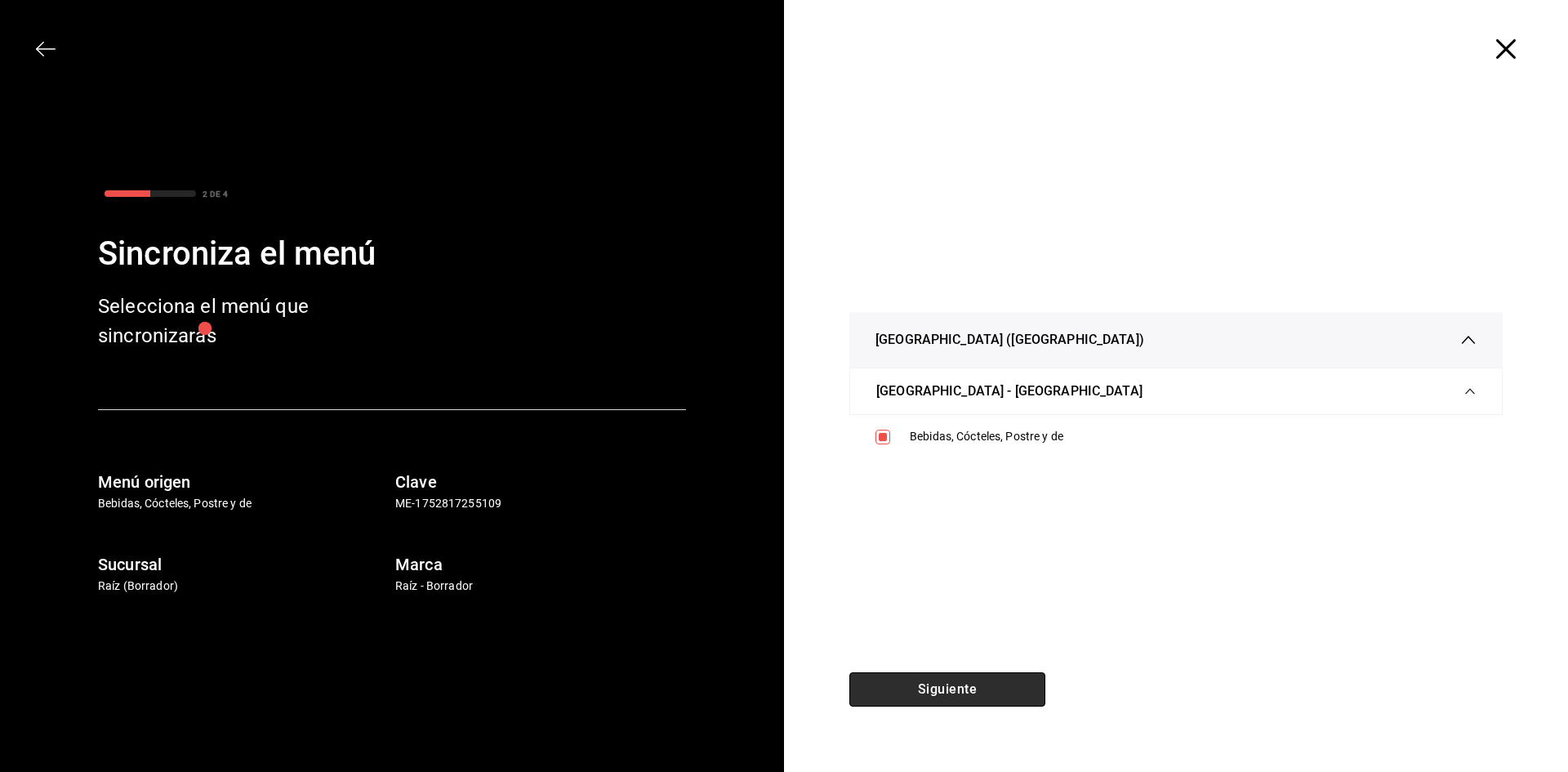
click at [958, 683] on button "Siguiente" at bounding box center [946, 689] width 196 height 35
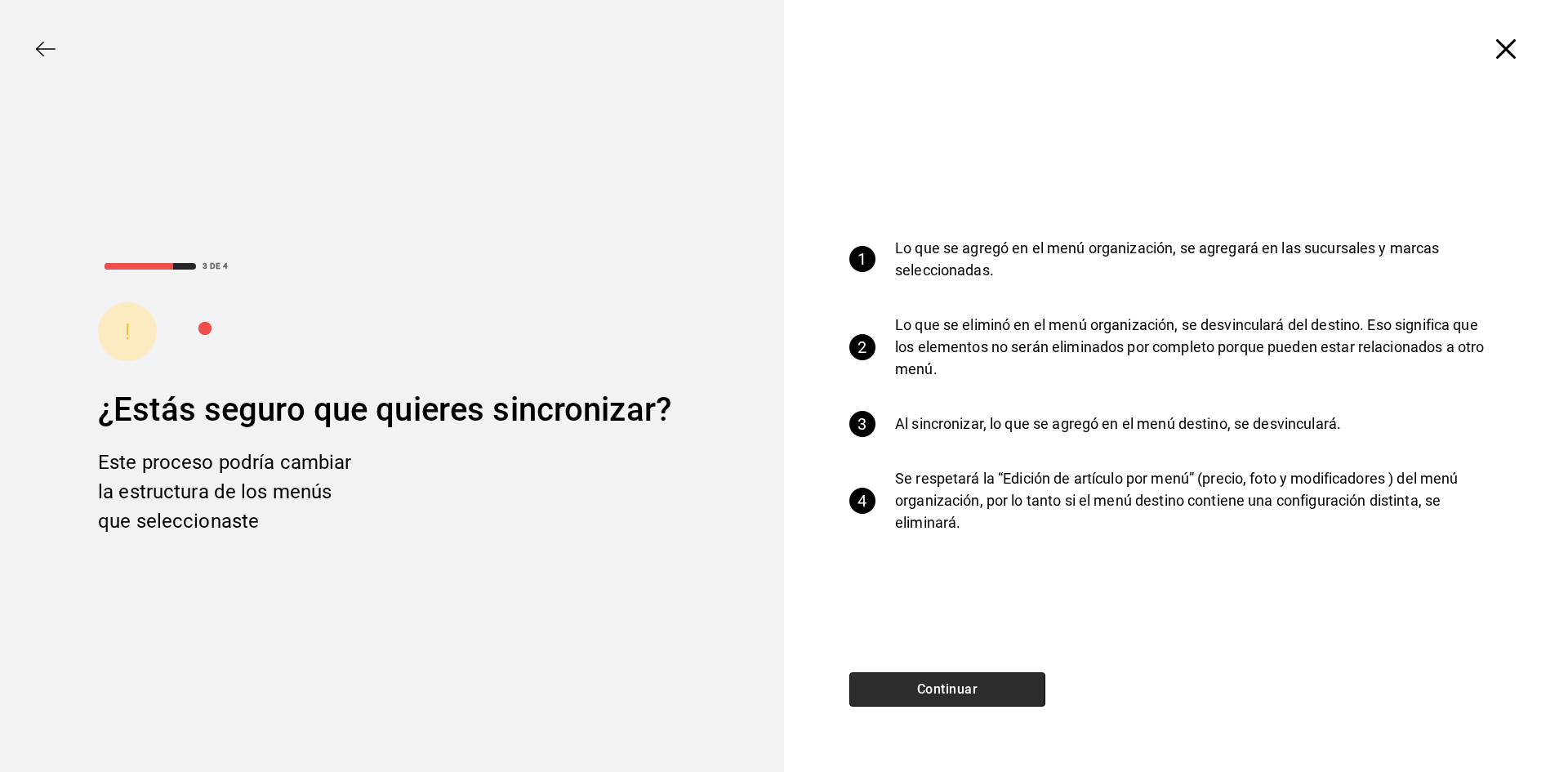
click at [958, 683] on button "Continuar" at bounding box center [946, 689] width 196 height 35
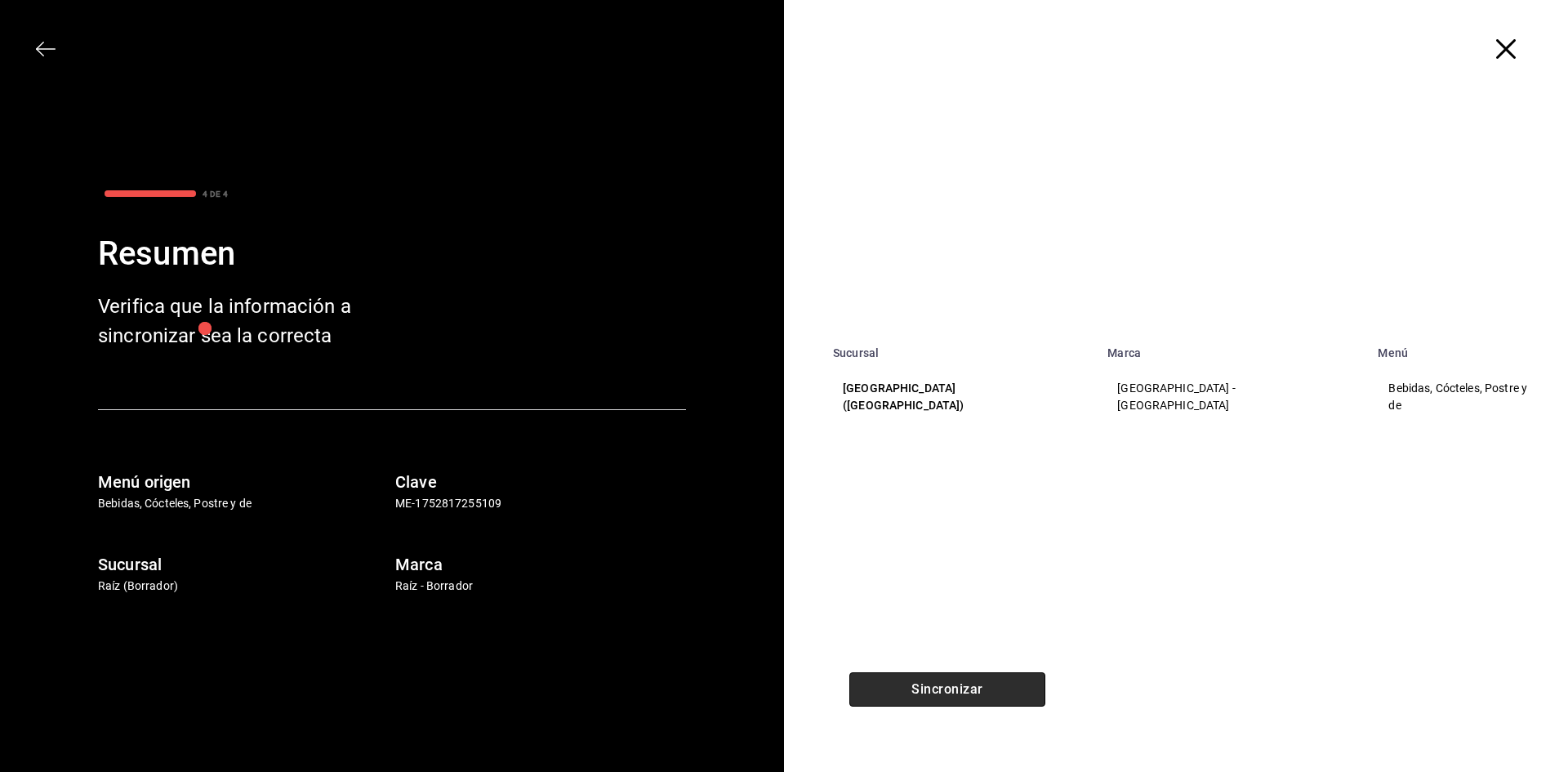
click at [958, 683] on button "Sincronizar" at bounding box center [946, 689] width 196 height 35
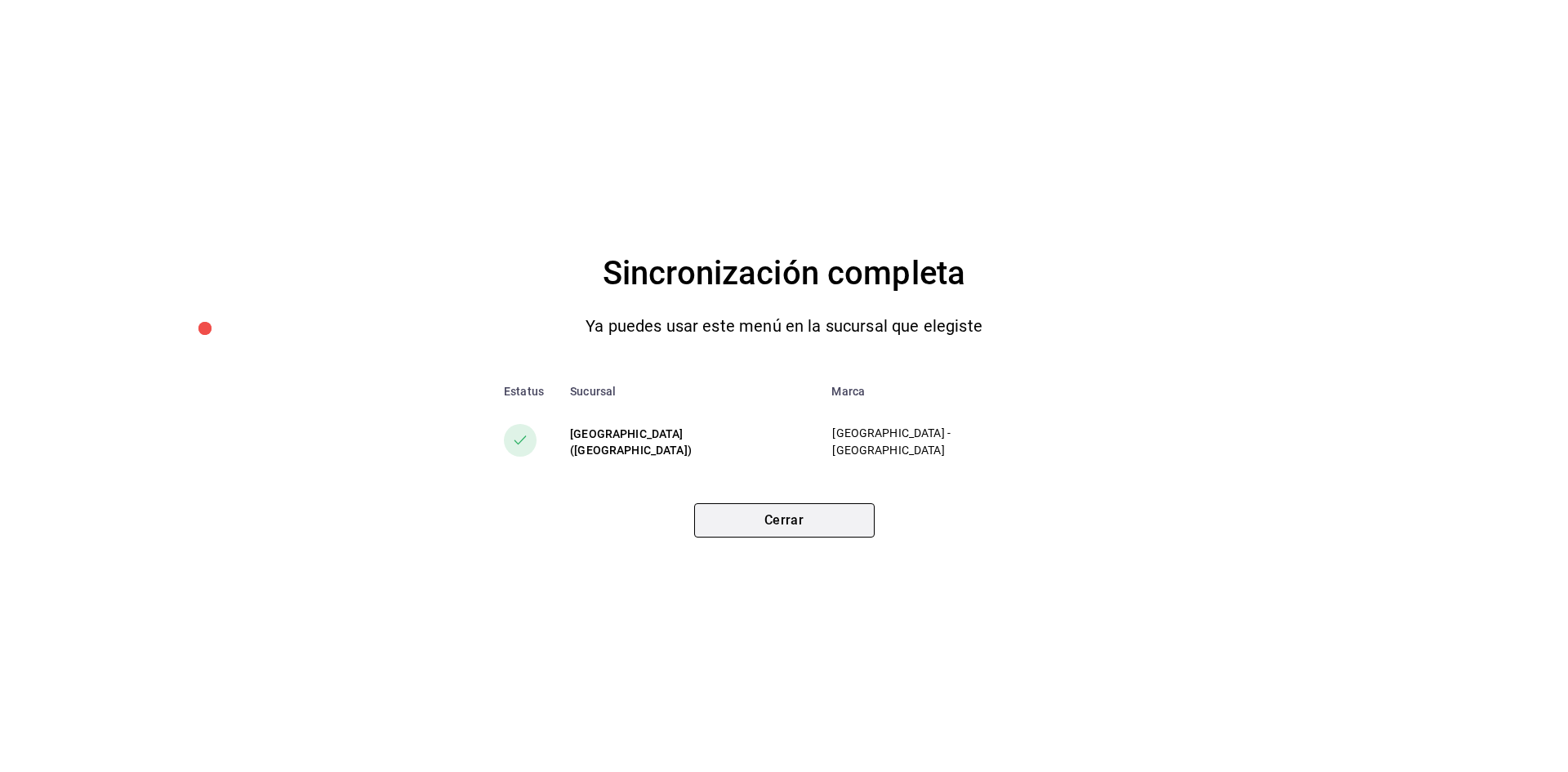
click at [815, 521] on button "Cerrar" at bounding box center [784, 520] width 181 height 35
